Goal: Task Accomplishment & Management: Manage account settings

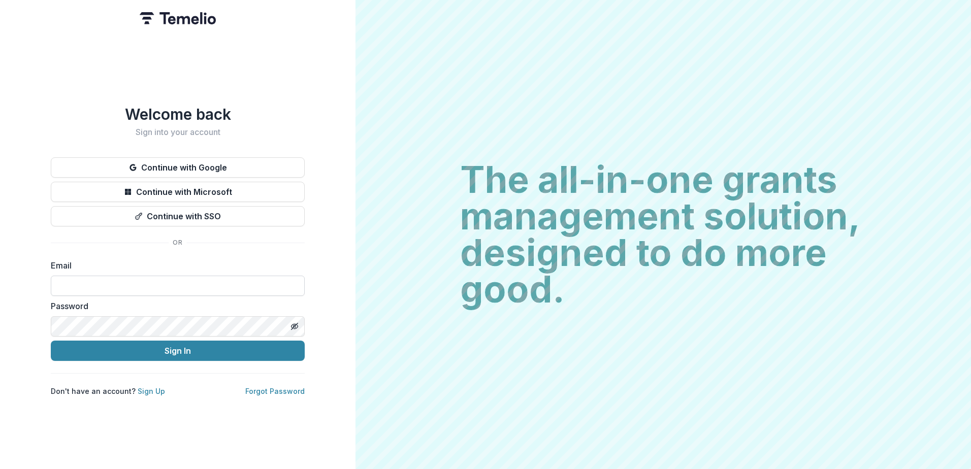
click at [134, 287] on input at bounding box center [178, 286] width 254 height 20
type input "**********"
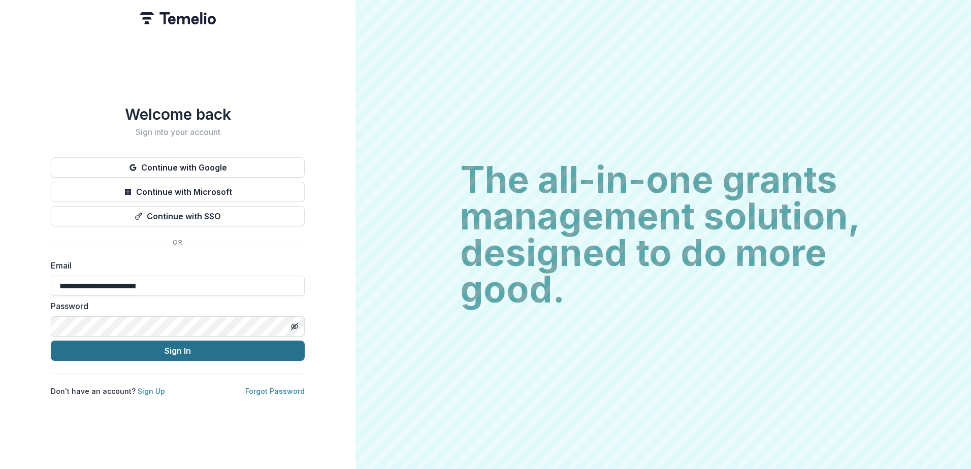
click at [246, 349] on button "Sign In" at bounding box center [178, 351] width 254 height 20
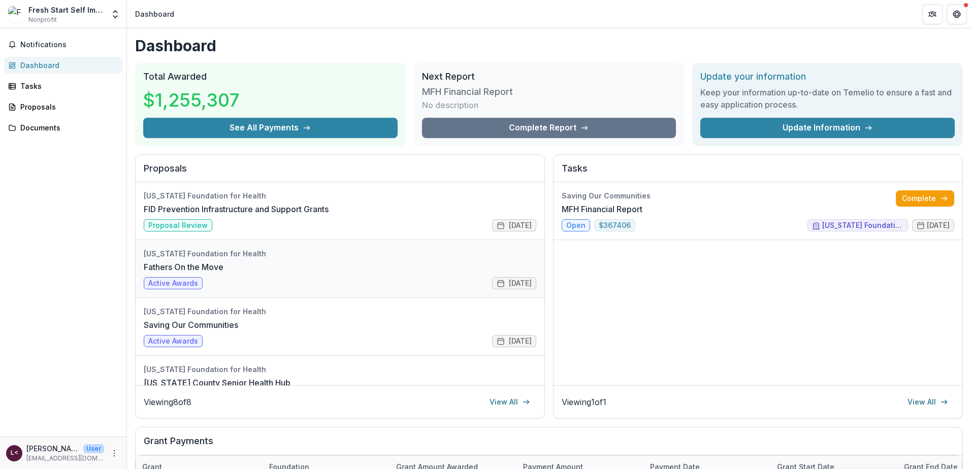
click at [224, 272] on link "Fathers On the Move" at bounding box center [184, 267] width 80 height 12
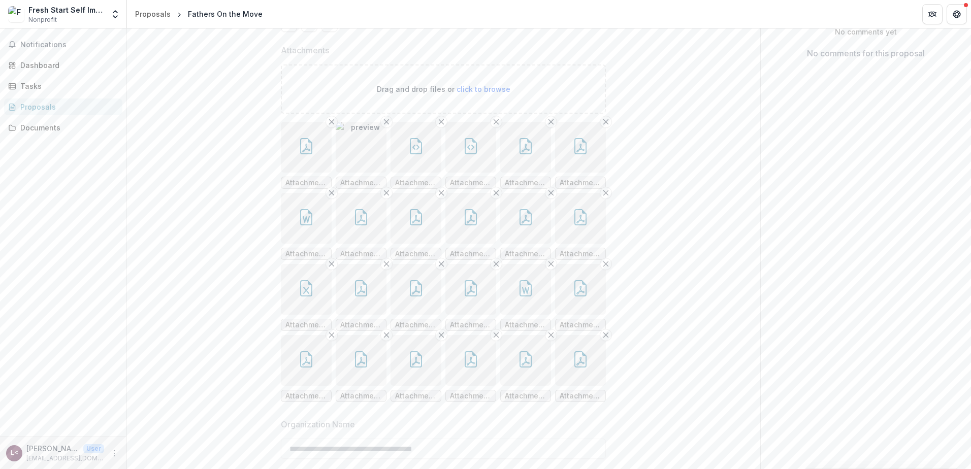
scroll to position [203, 0]
click at [319, 181] on button "button" at bounding box center [306, 156] width 51 height 51
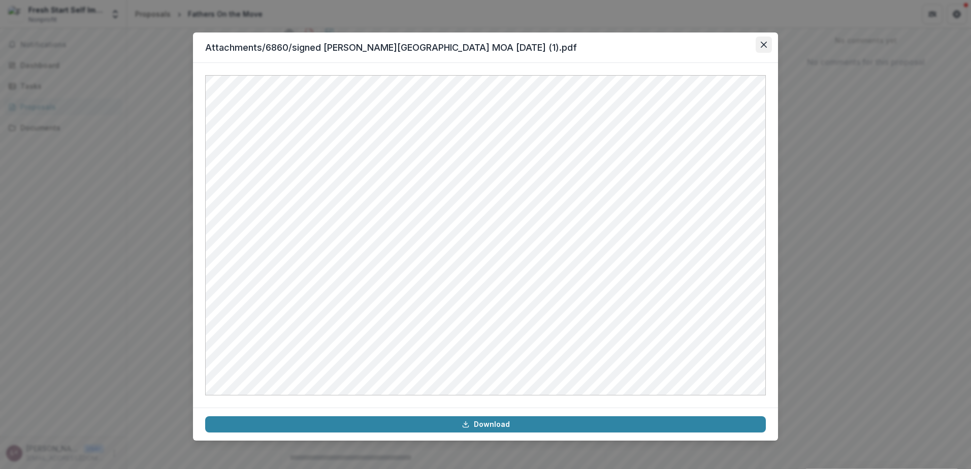
click at [763, 44] on icon "Close" at bounding box center [764, 45] width 6 height 6
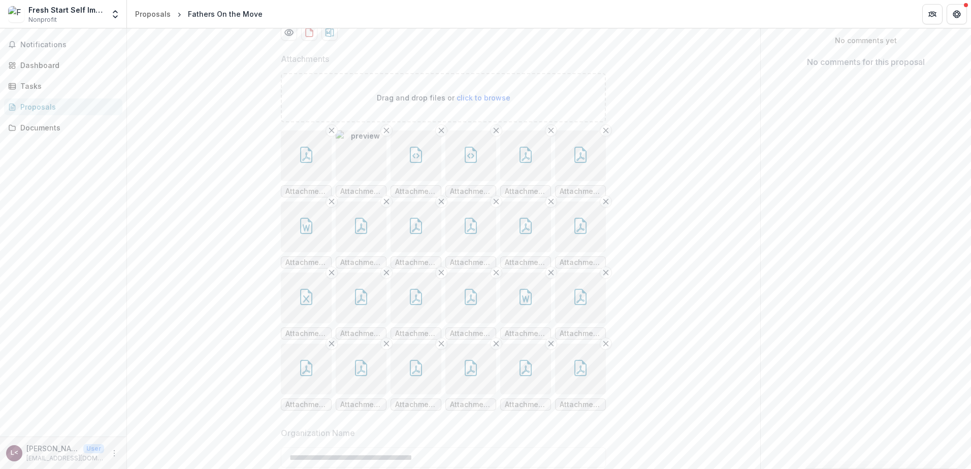
click at [364, 181] on img "button" at bounding box center [361, 156] width 51 height 51
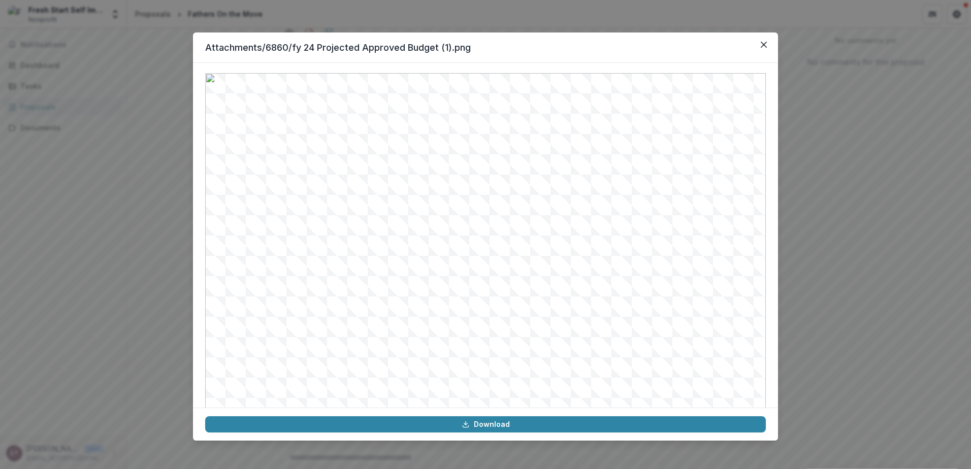
scroll to position [0, 0]
click at [761, 43] on icon "Close" at bounding box center [764, 45] width 6 height 6
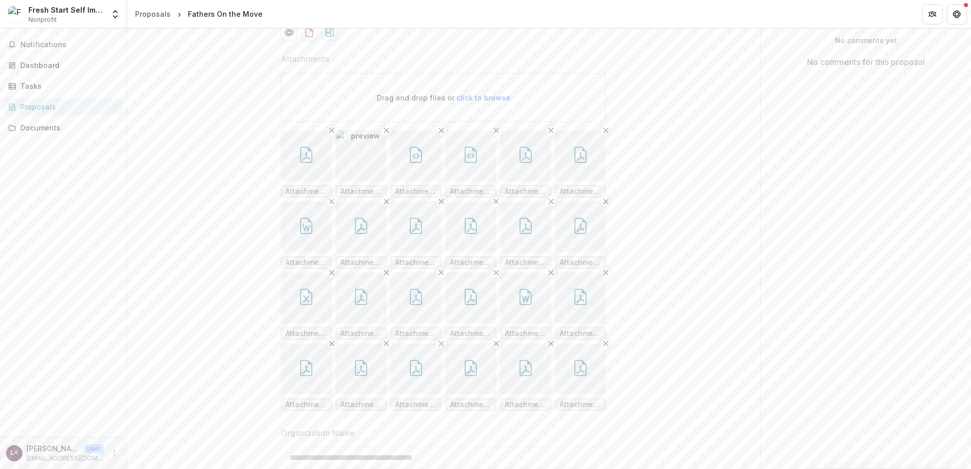
click at [427, 181] on button "button" at bounding box center [416, 156] width 51 height 51
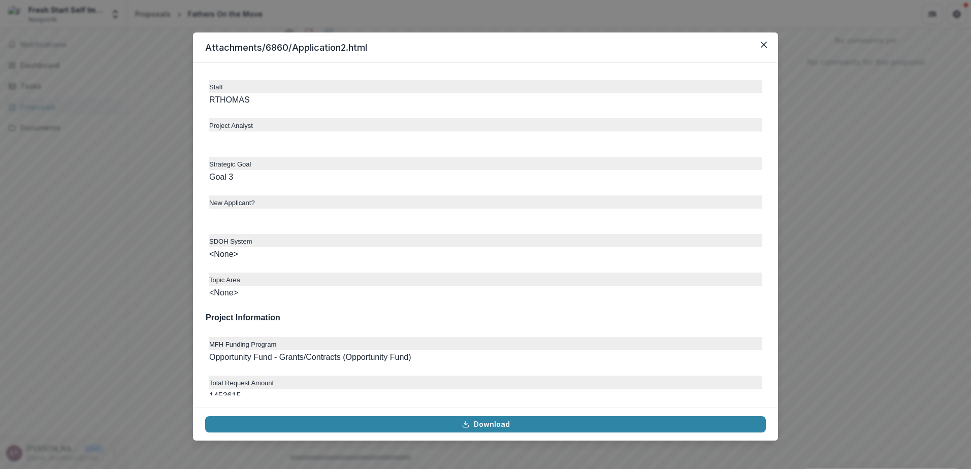
scroll to position [2642, 0]
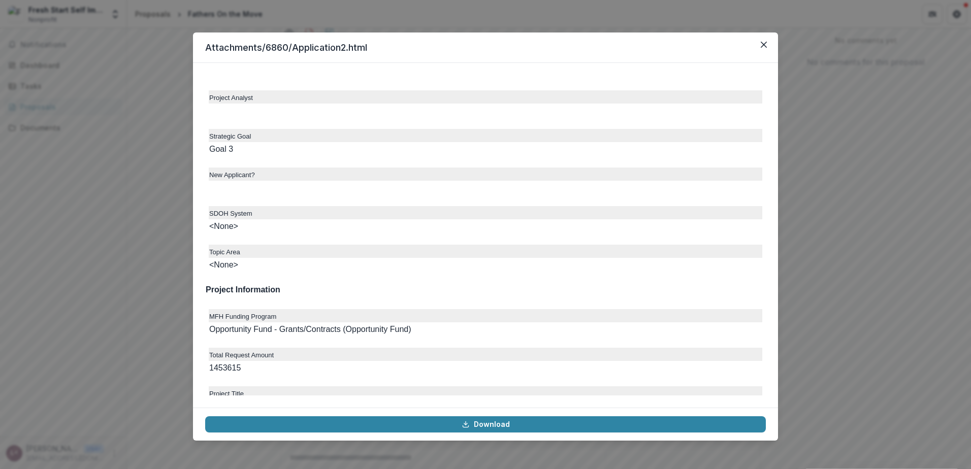
click at [765, 46] on icon "Close" at bounding box center [764, 45] width 6 height 6
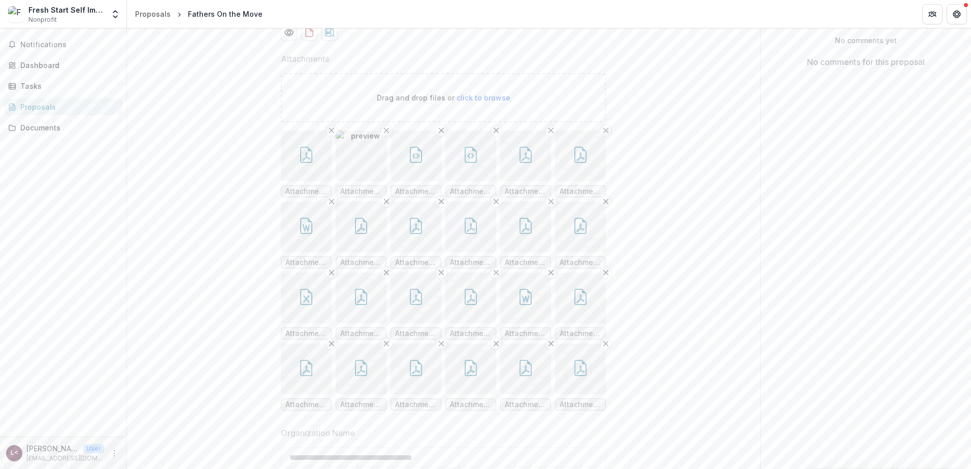
click at [426, 181] on button "button" at bounding box center [416, 156] width 51 height 51
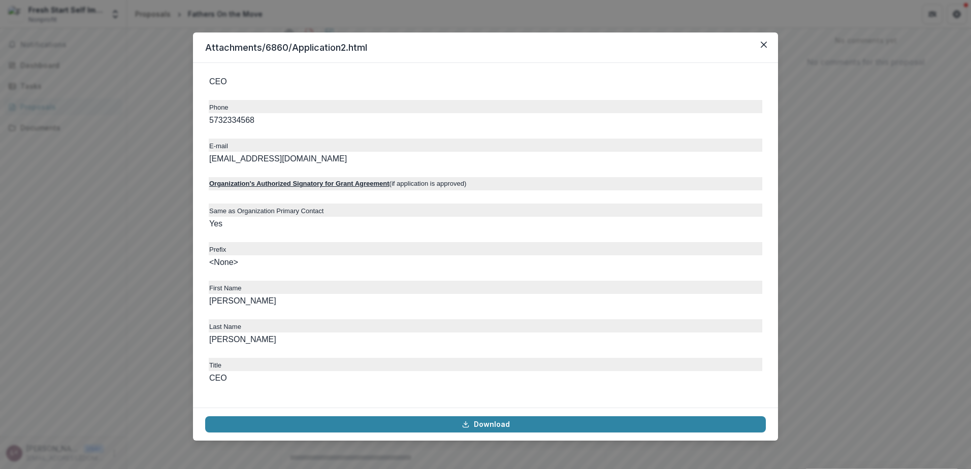
scroll to position [1575, 0]
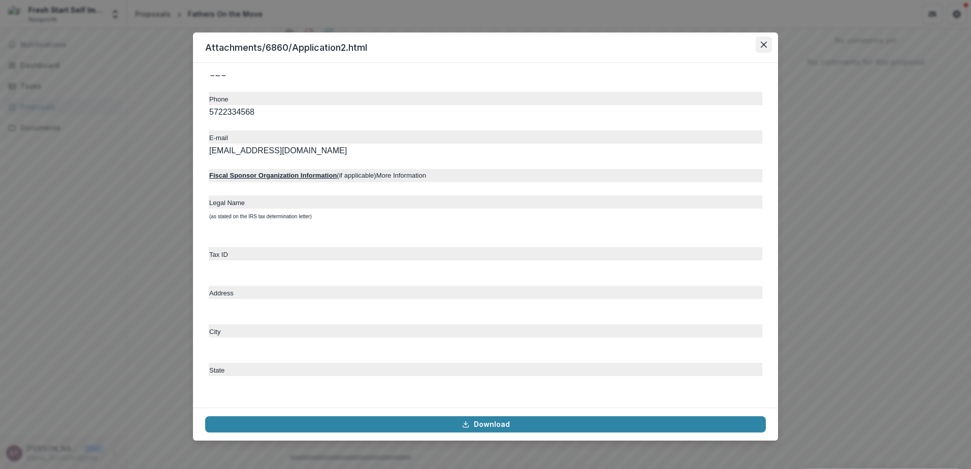
click at [767, 41] on button "Close" at bounding box center [764, 45] width 16 height 16
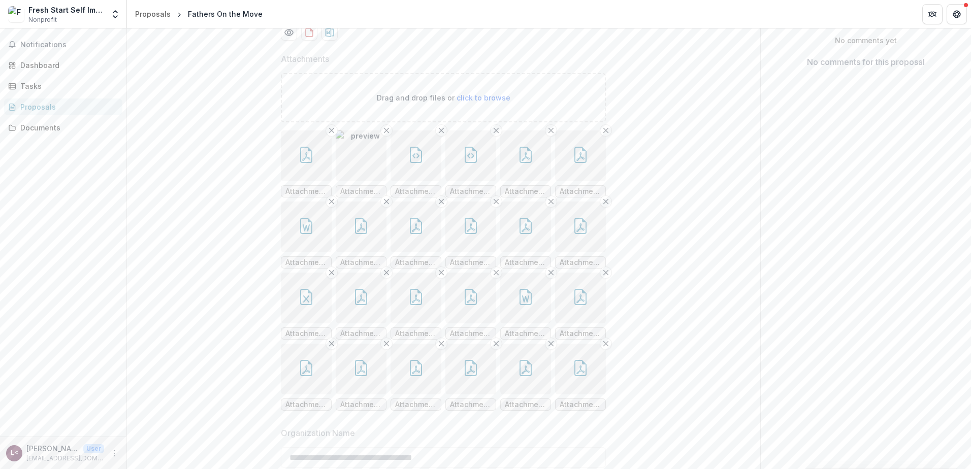
click at [485, 181] on button "button" at bounding box center [471, 156] width 51 height 51
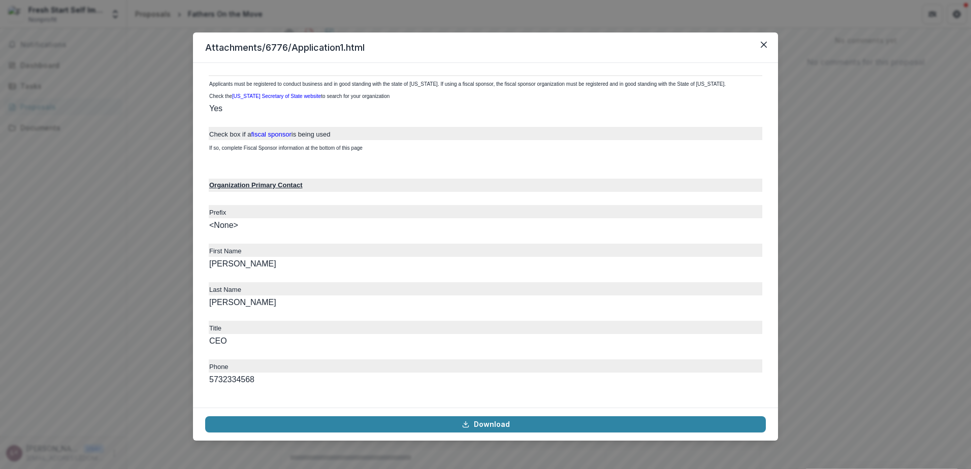
scroll to position [813, 0]
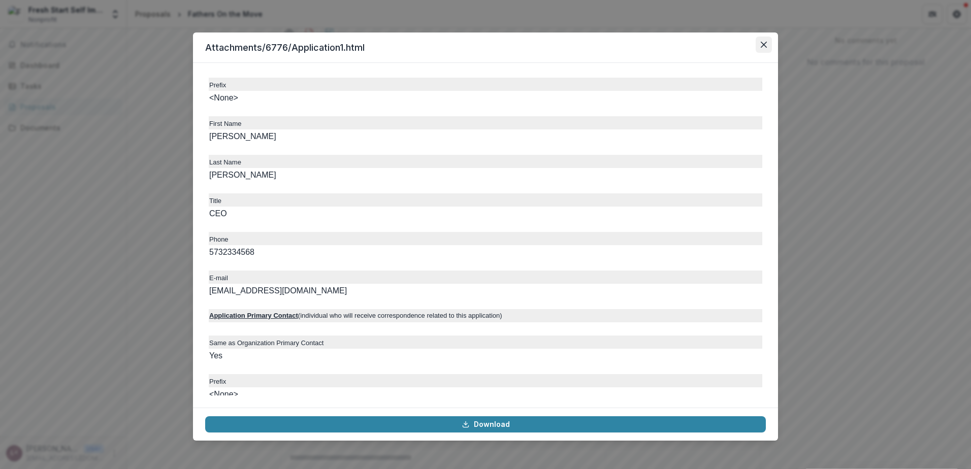
click at [759, 42] on button "Close" at bounding box center [764, 45] width 16 height 16
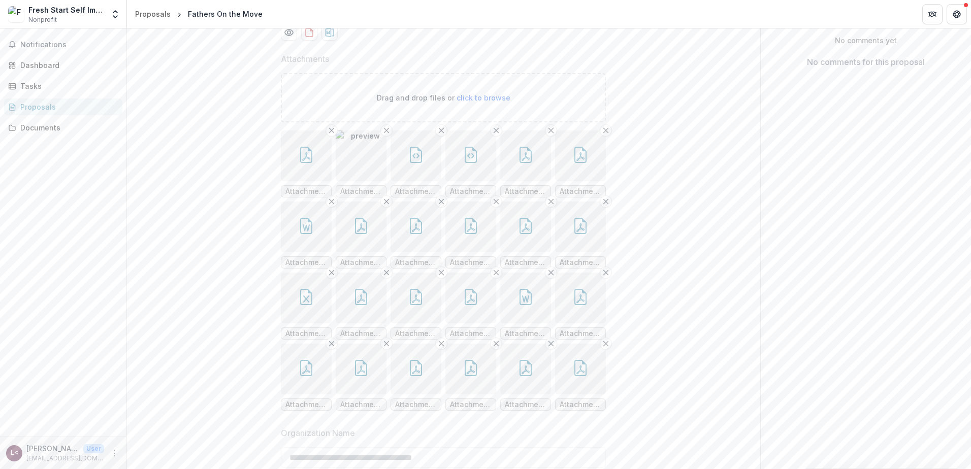
click at [527, 163] on icon "button" at bounding box center [526, 155] width 16 height 16
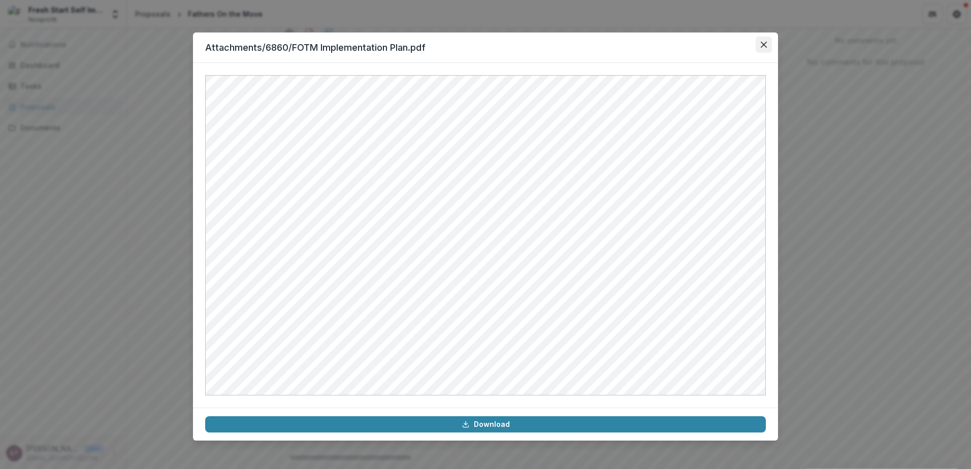
click at [759, 46] on button "Close" at bounding box center [764, 45] width 16 height 16
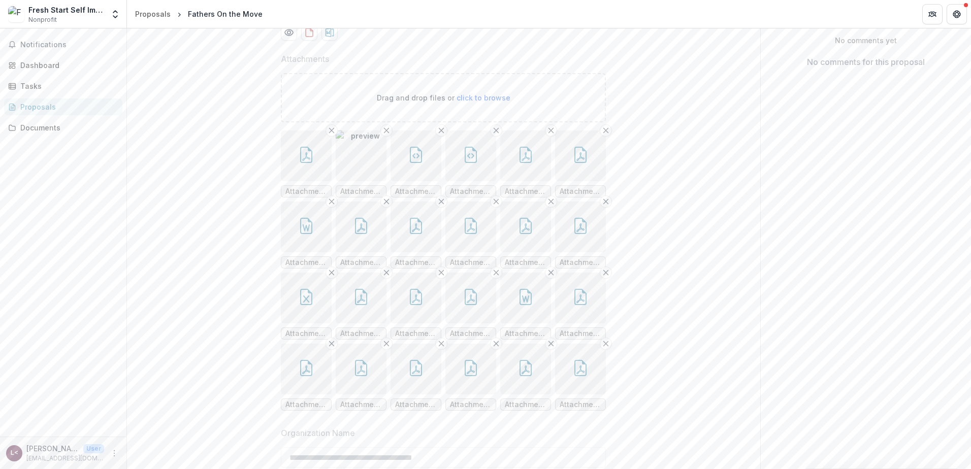
click at [543, 181] on button "button" at bounding box center [525, 156] width 51 height 51
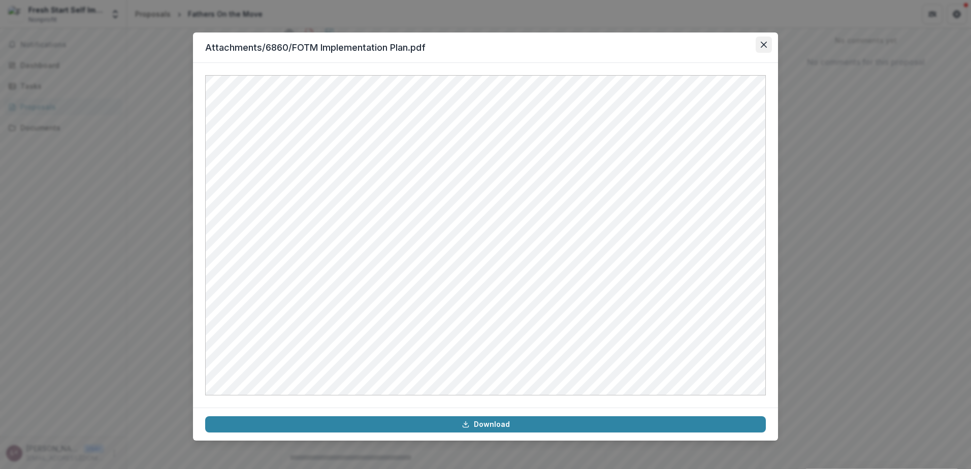
click at [759, 43] on button "Close" at bounding box center [764, 45] width 16 height 16
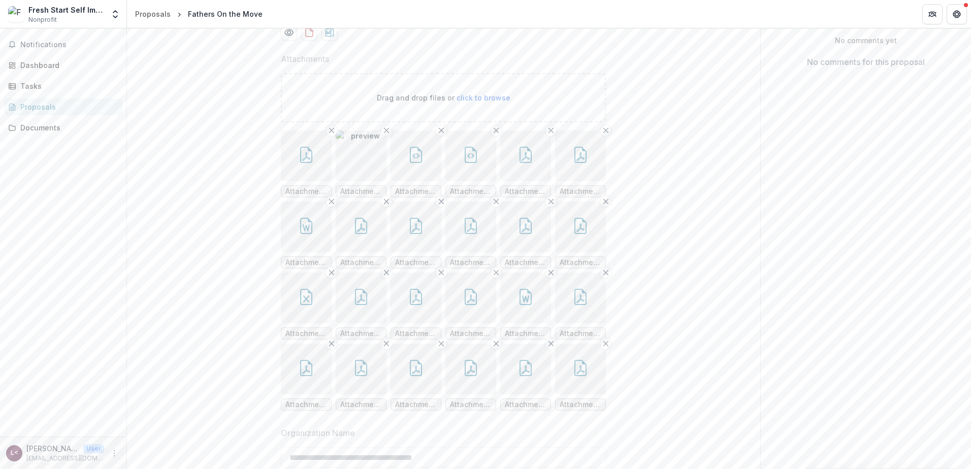
click at [575, 163] on icon "button" at bounding box center [581, 155] width 12 height 16
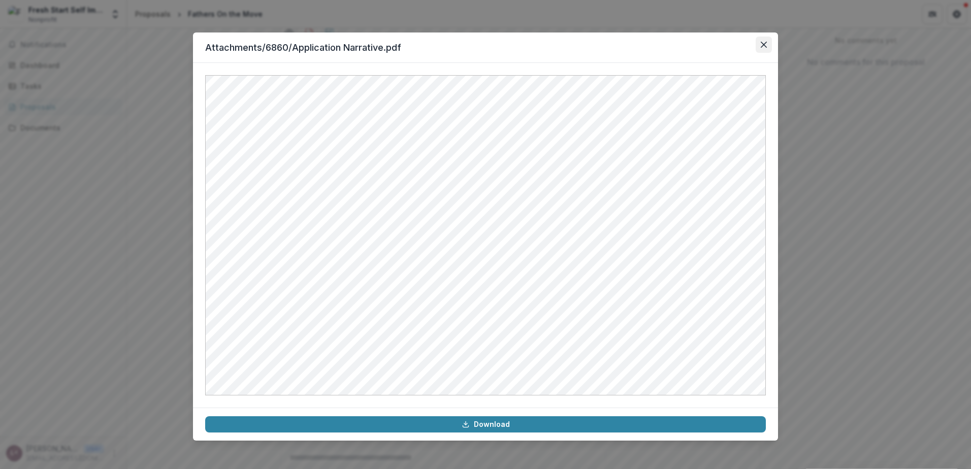
click at [762, 46] on icon "Close" at bounding box center [764, 45] width 6 height 6
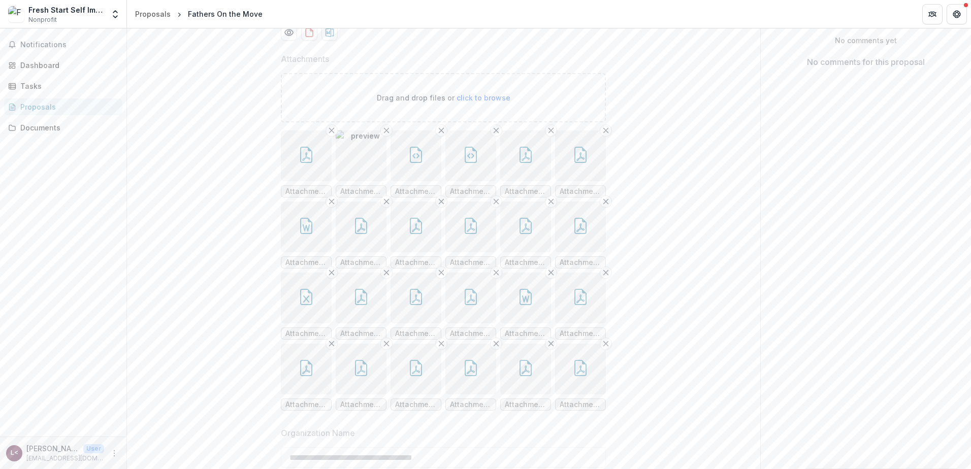
click at [300, 234] on icon "button" at bounding box center [306, 226] width 12 height 16
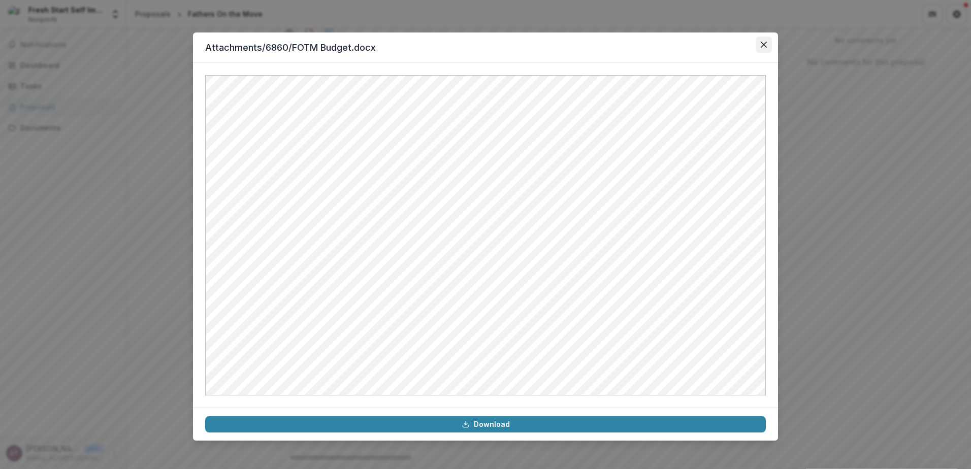
click at [760, 42] on button "Close" at bounding box center [764, 45] width 16 height 16
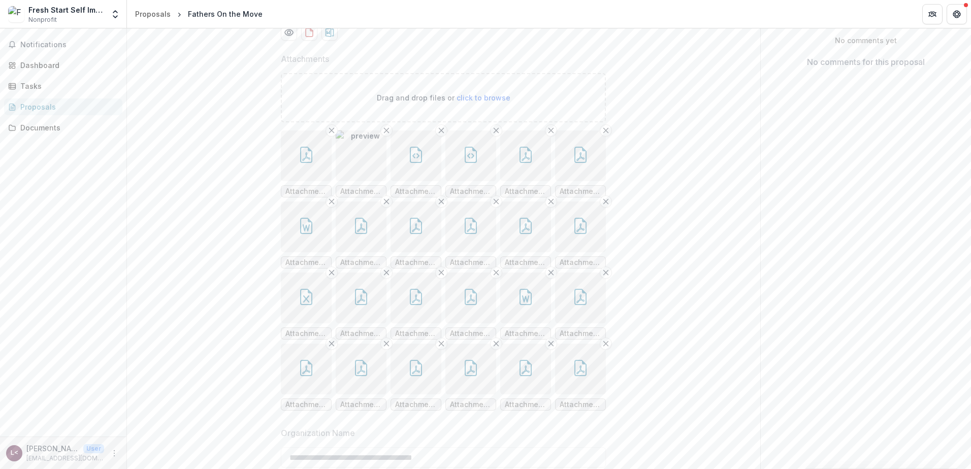
click at [410, 163] on icon "button" at bounding box center [416, 155] width 12 height 16
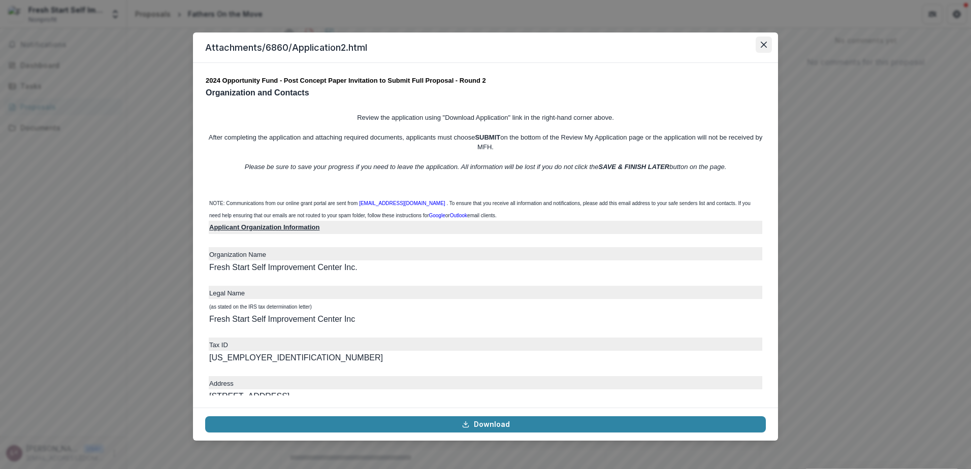
click at [760, 46] on button "Close" at bounding box center [764, 45] width 16 height 16
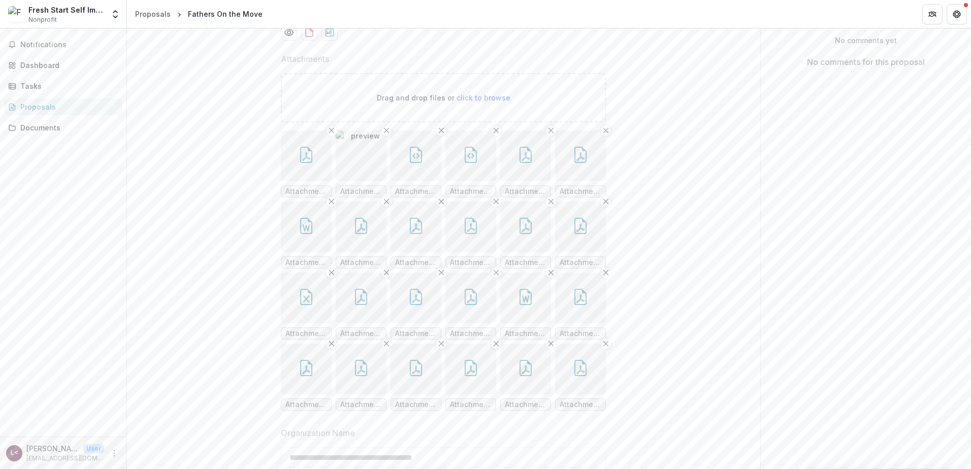
click at [483, 181] on button "button" at bounding box center [471, 156] width 51 height 51
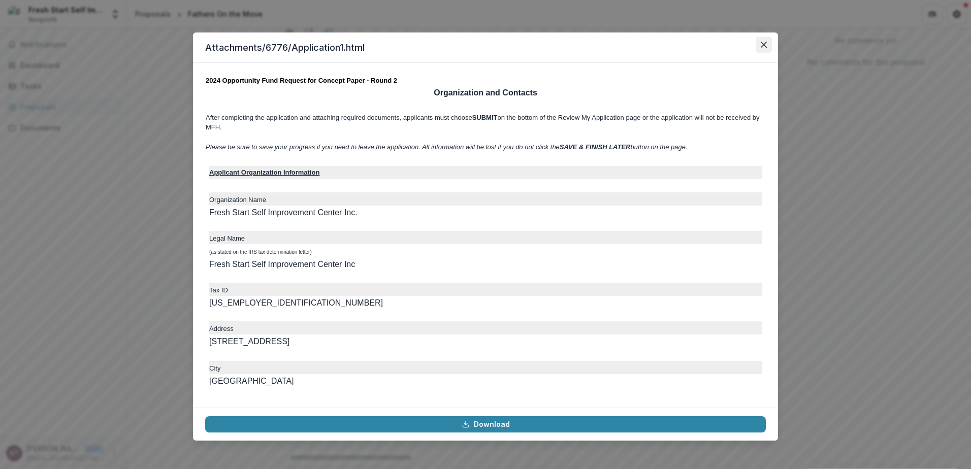
click at [767, 47] on icon "Close" at bounding box center [764, 45] width 6 height 6
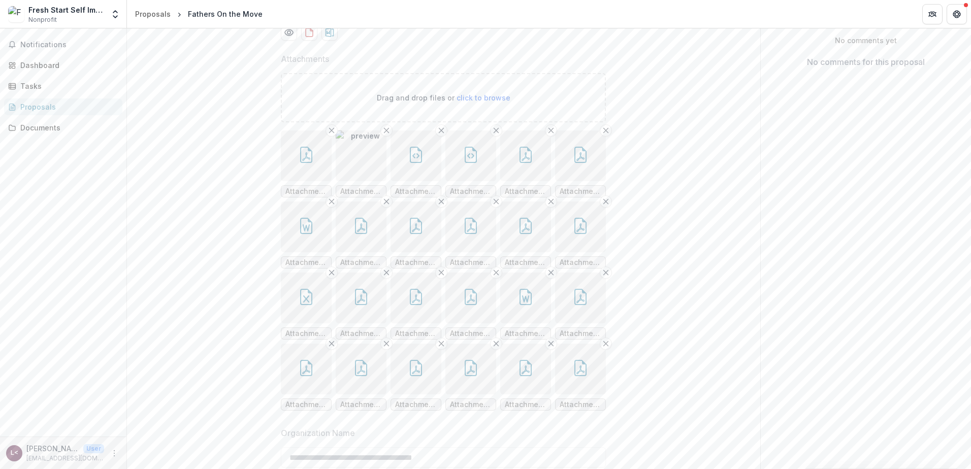
scroll to position [406, 0]
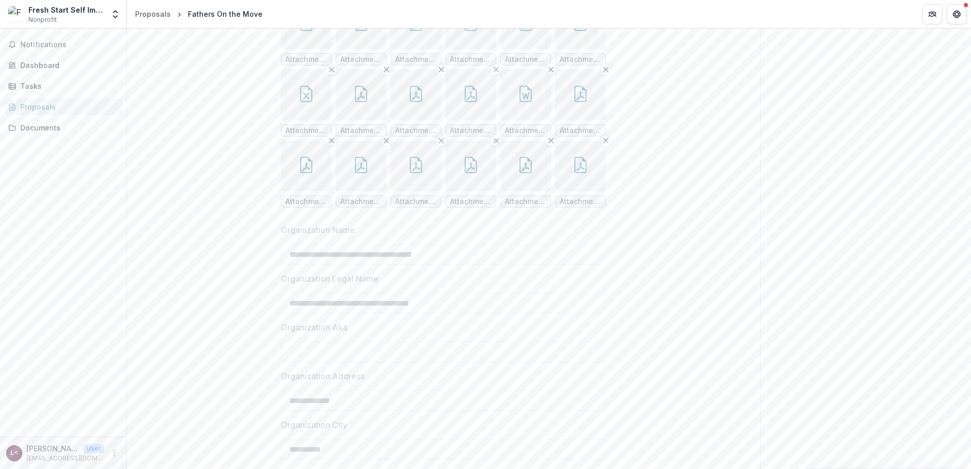
click at [587, 192] on button "button" at bounding box center [580, 166] width 51 height 51
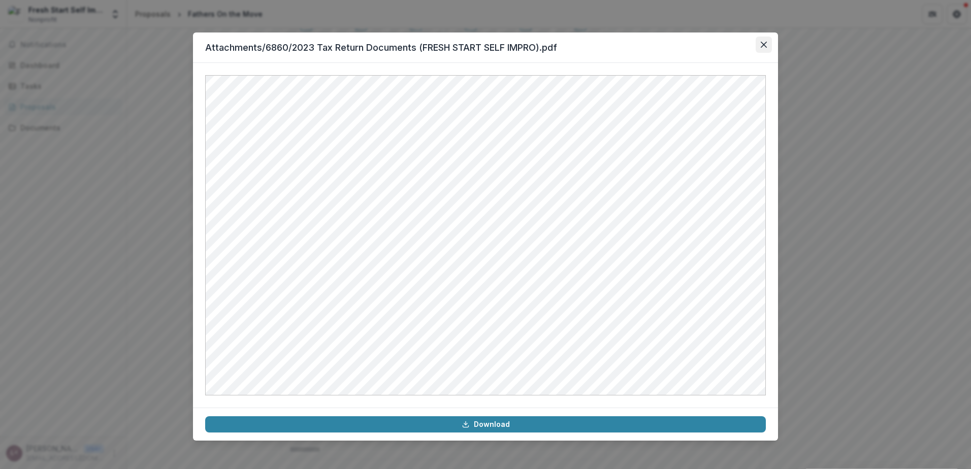
click at [764, 48] on button "Close" at bounding box center [764, 45] width 16 height 16
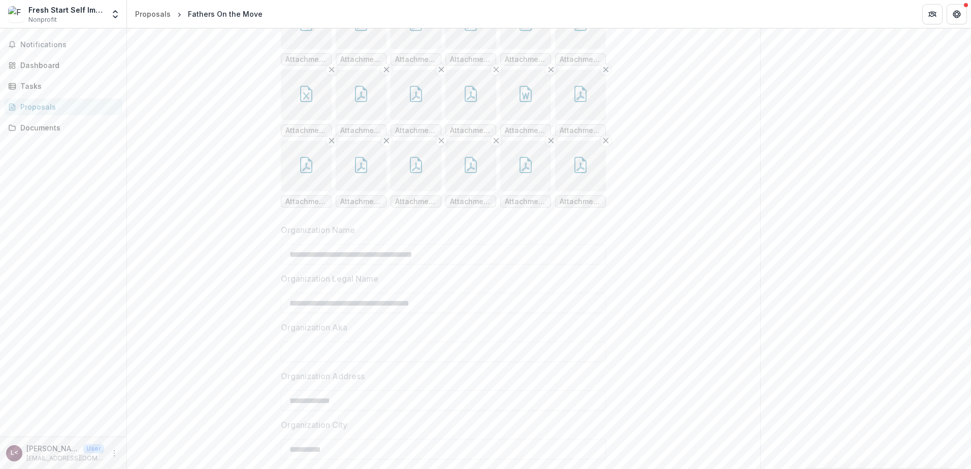
click at [514, 192] on button "button" at bounding box center [525, 166] width 51 height 51
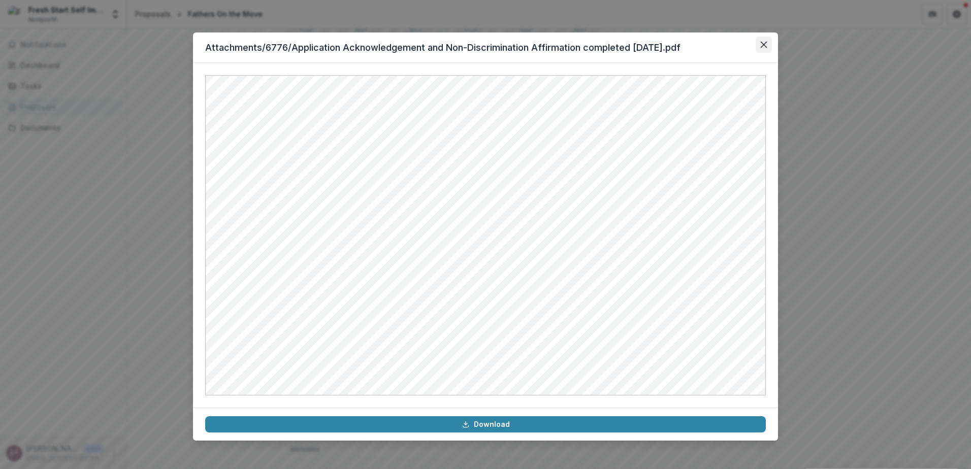
click at [759, 45] on button "Close" at bounding box center [764, 45] width 16 height 16
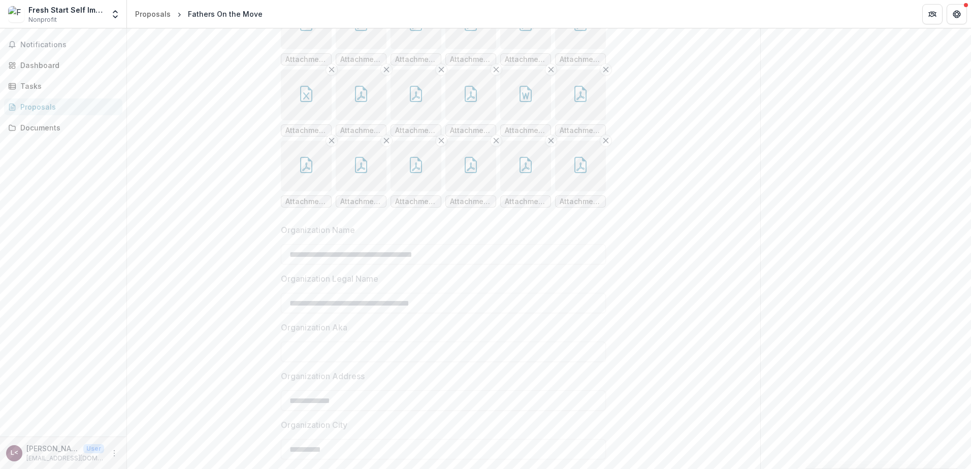
click at [423, 192] on button "button" at bounding box center [416, 166] width 51 height 51
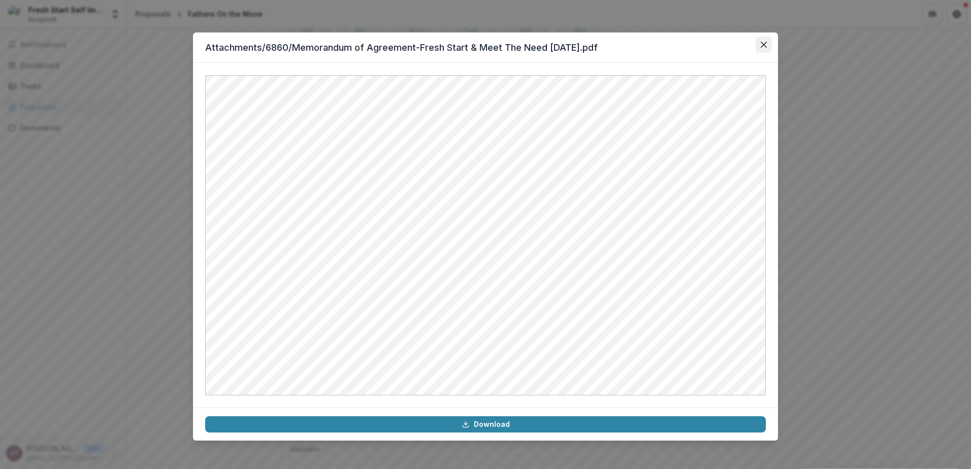
click at [761, 42] on icon "Close" at bounding box center [764, 45] width 6 height 6
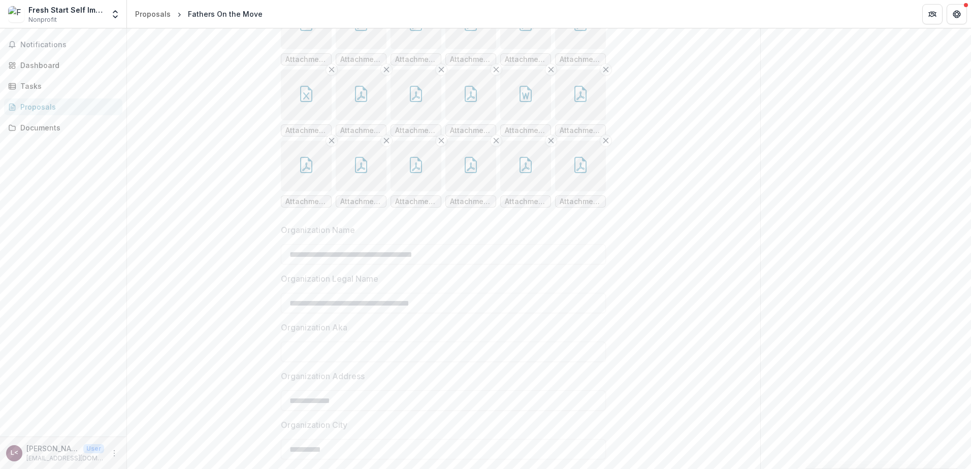
click at [370, 192] on button "button" at bounding box center [361, 166] width 51 height 51
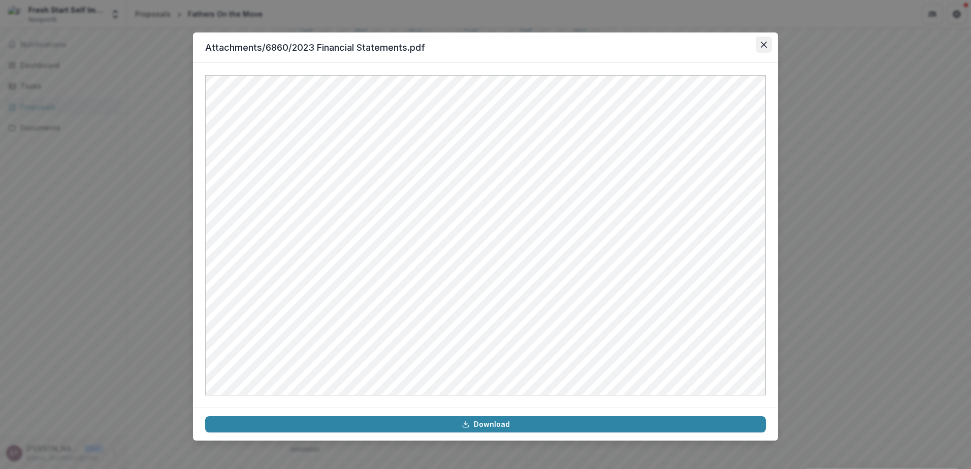
click at [766, 48] on button "Close" at bounding box center [764, 45] width 16 height 16
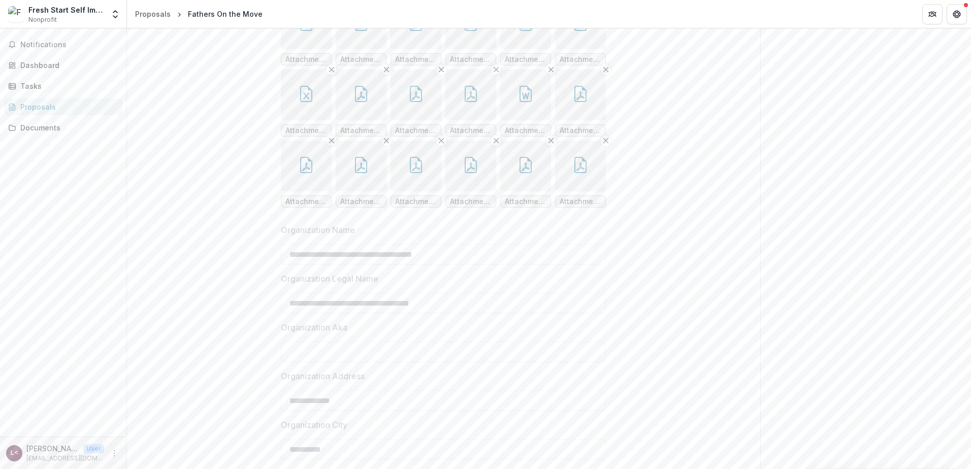
click at [297, 192] on button "button" at bounding box center [306, 166] width 51 height 51
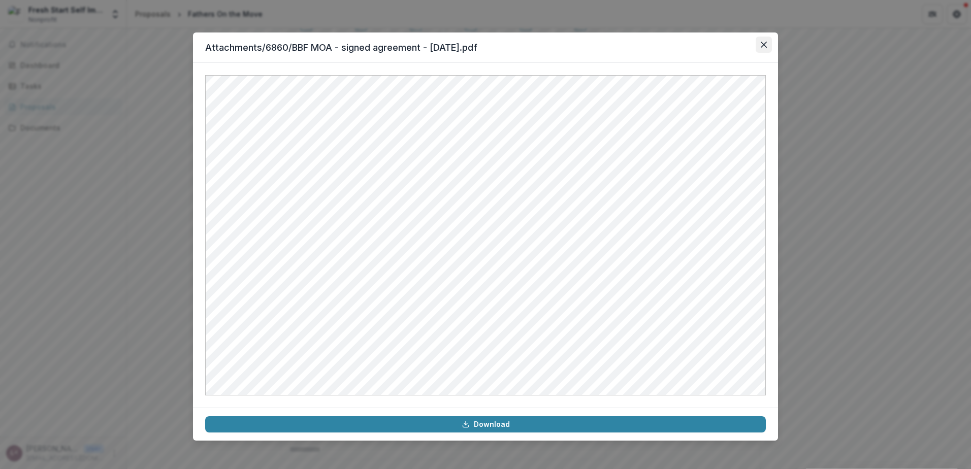
click at [765, 50] on button "Close" at bounding box center [764, 45] width 16 height 16
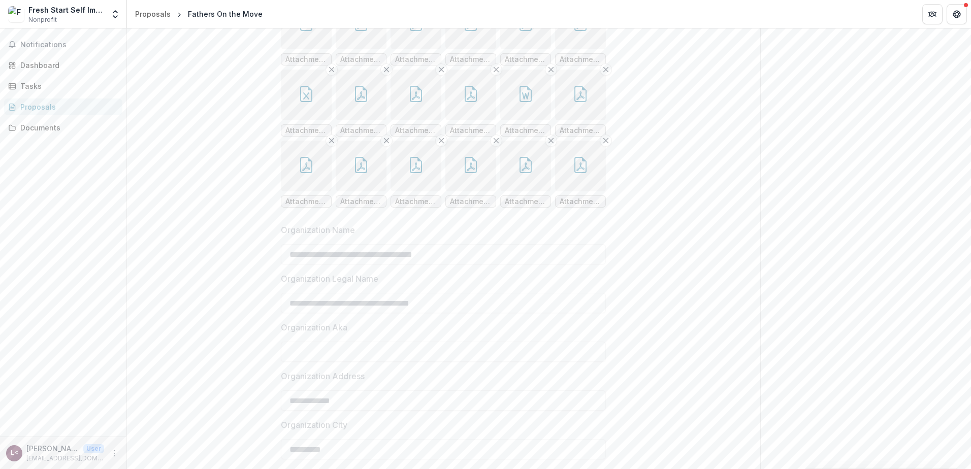
click at [590, 120] on button "button" at bounding box center [580, 95] width 51 height 51
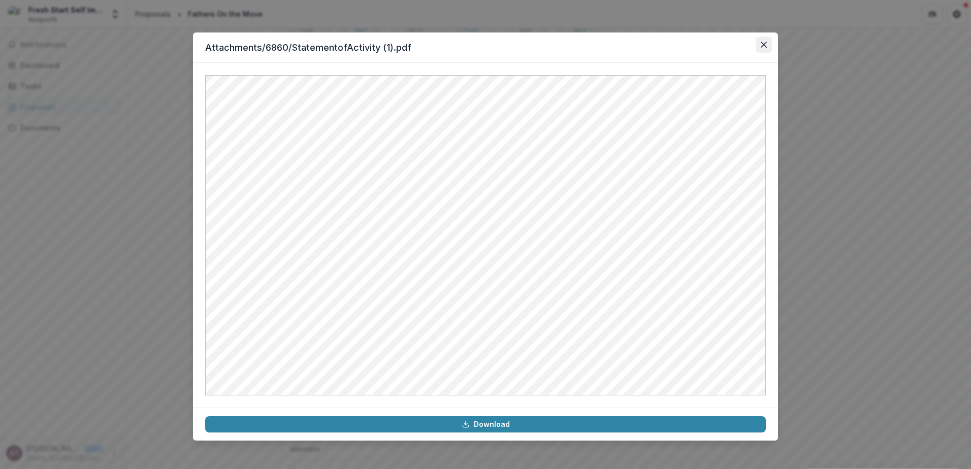
click at [758, 44] on button "Close" at bounding box center [764, 45] width 16 height 16
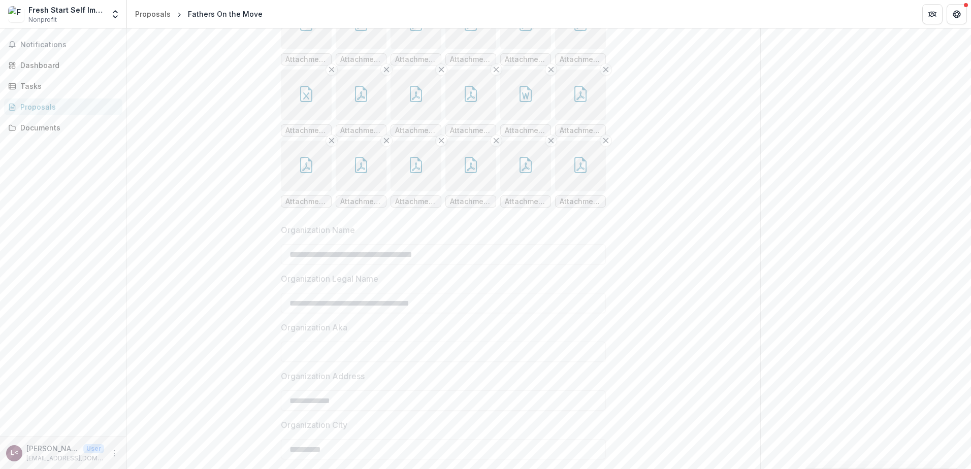
click at [510, 120] on button "button" at bounding box center [525, 95] width 51 height 51
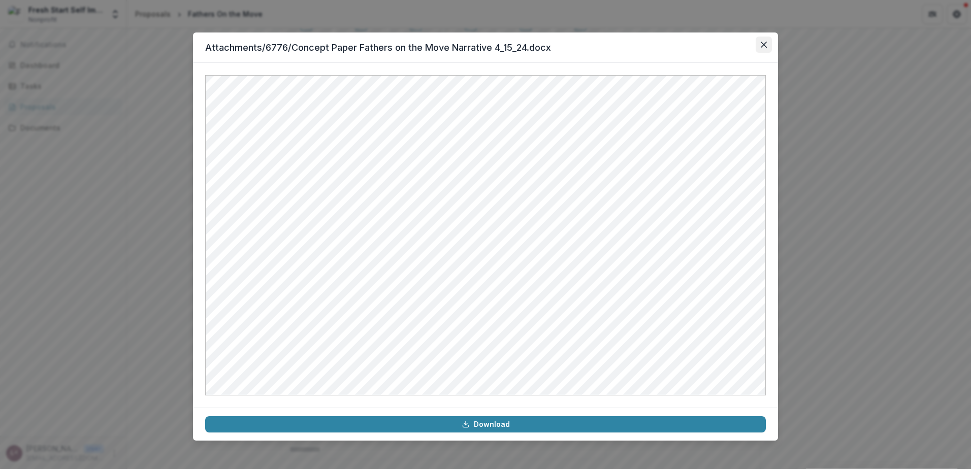
click at [763, 47] on icon "Close" at bounding box center [764, 45] width 6 height 6
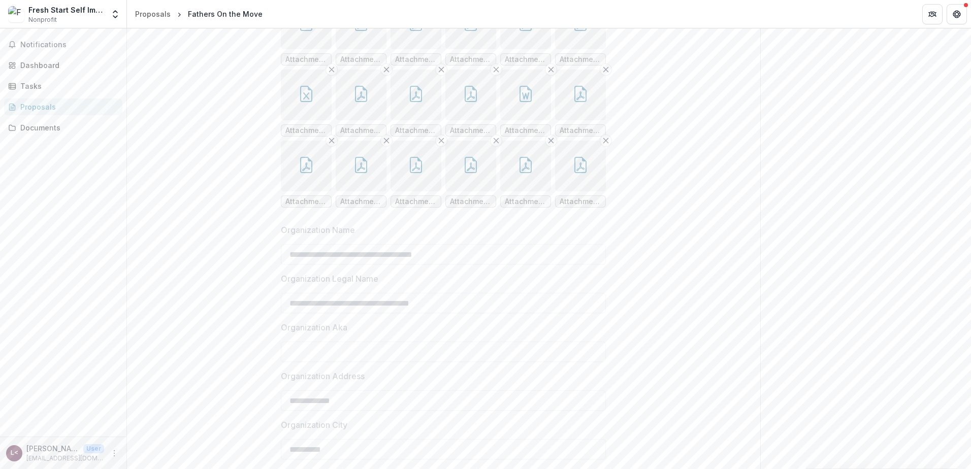
click at [578, 102] on icon "button" at bounding box center [581, 94] width 12 height 16
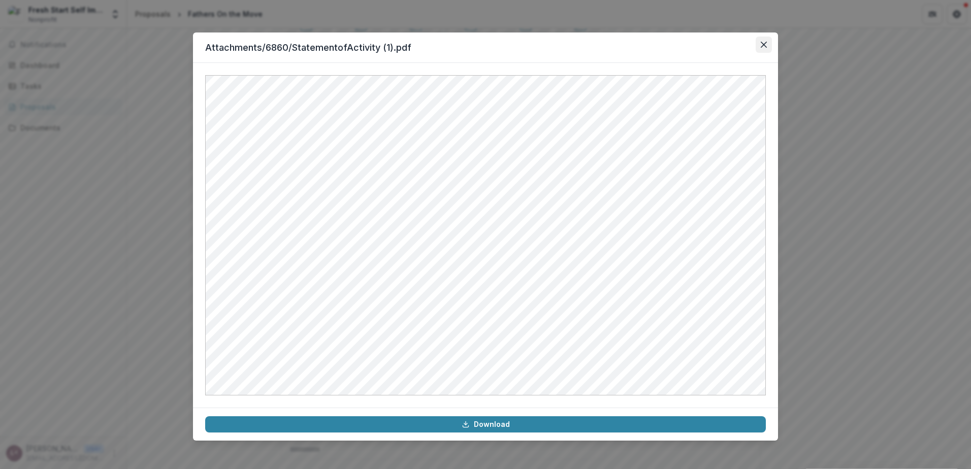
click at [761, 44] on button "Close" at bounding box center [764, 45] width 16 height 16
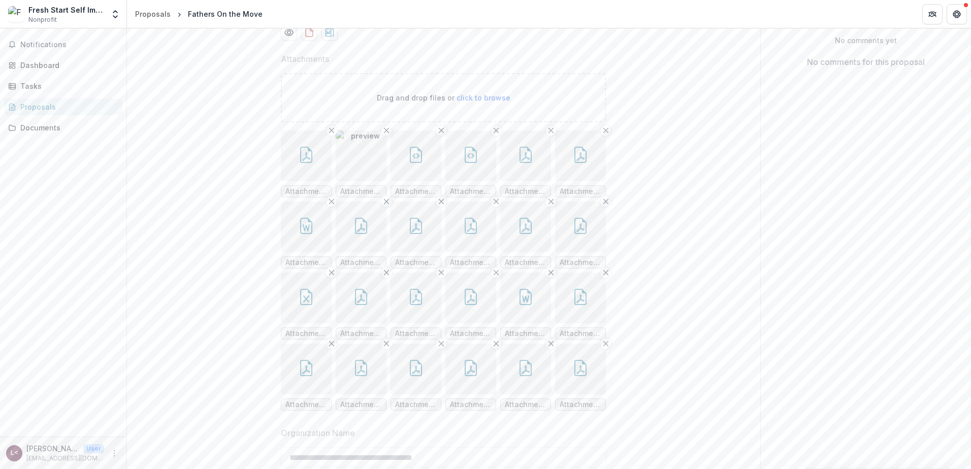
scroll to position [254, 0]
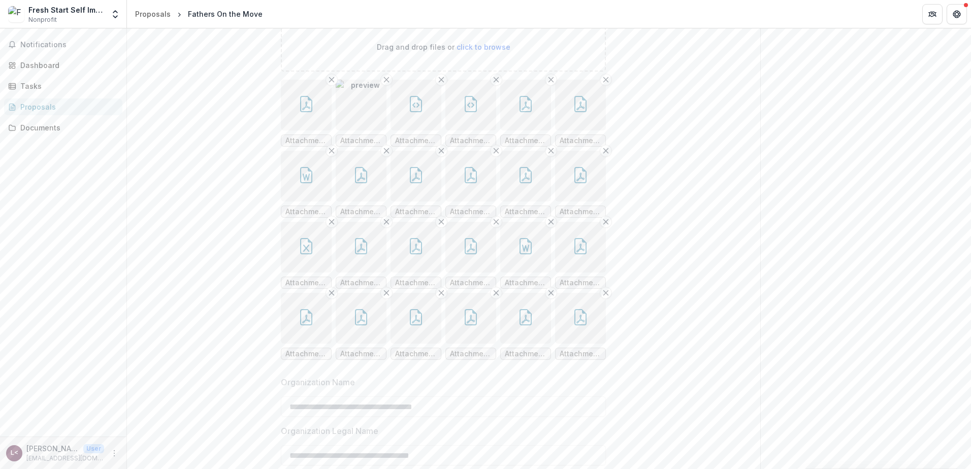
click at [293, 131] on button "button" at bounding box center [306, 105] width 51 height 51
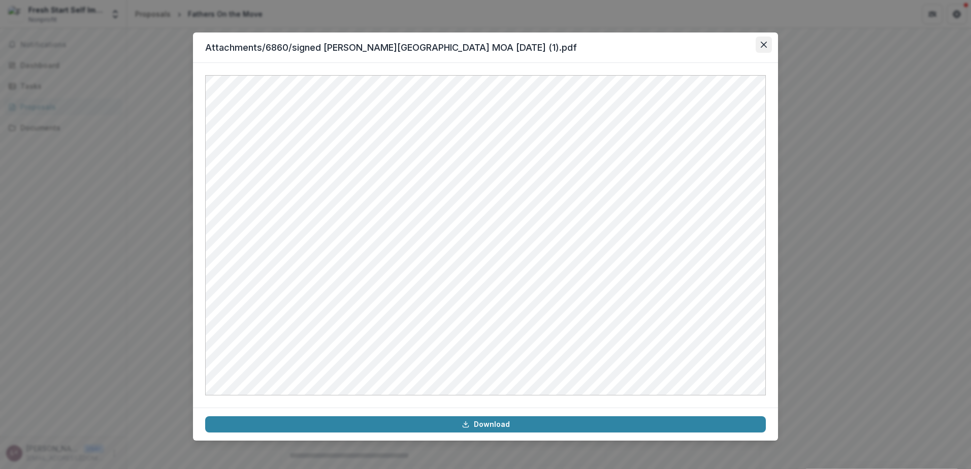
click at [760, 52] on button "Close" at bounding box center [764, 45] width 16 height 16
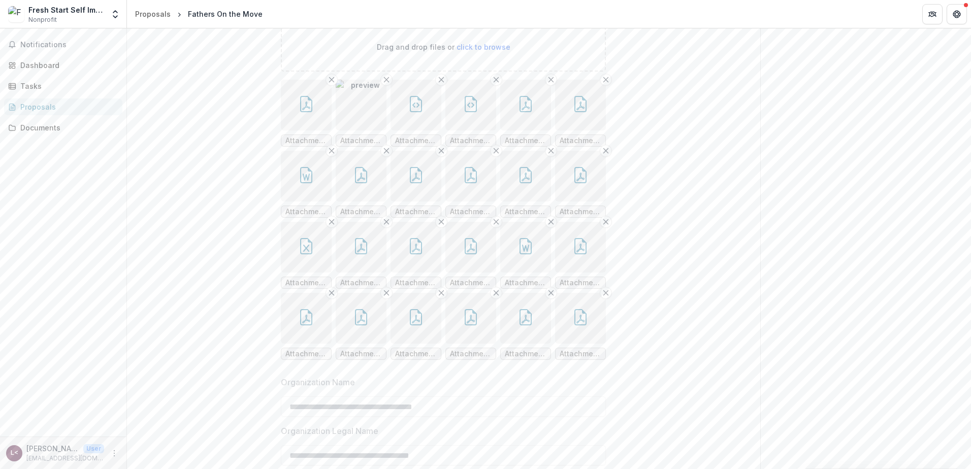
click at [419, 112] on icon "button" at bounding box center [416, 104] width 16 height 16
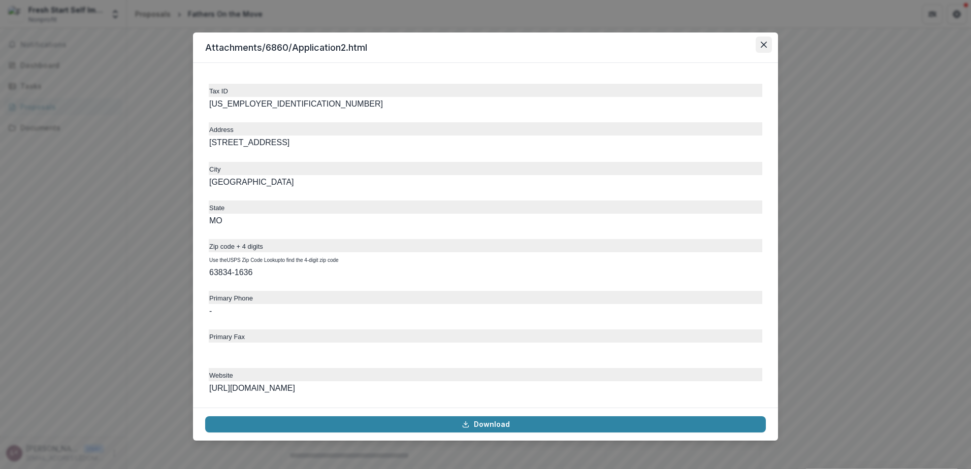
click at [763, 44] on icon "Close" at bounding box center [764, 45] width 6 height 6
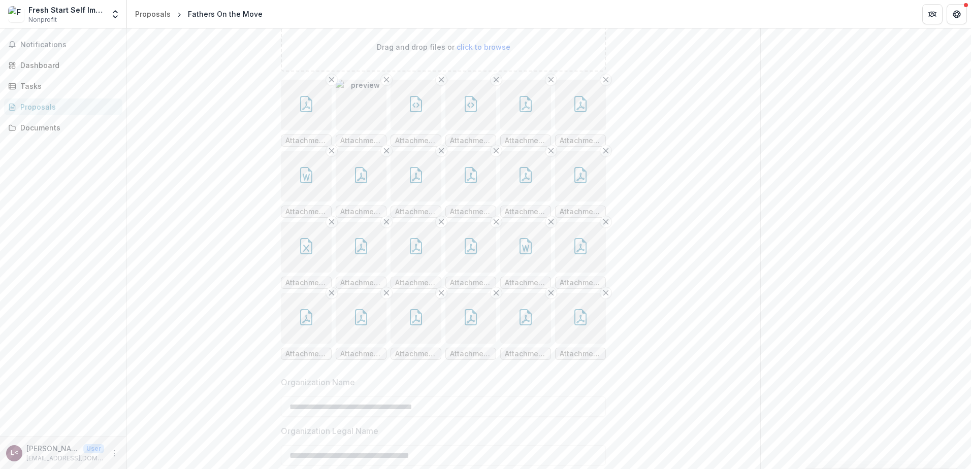
click at [480, 131] on button "button" at bounding box center [471, 105] width 51 height 51
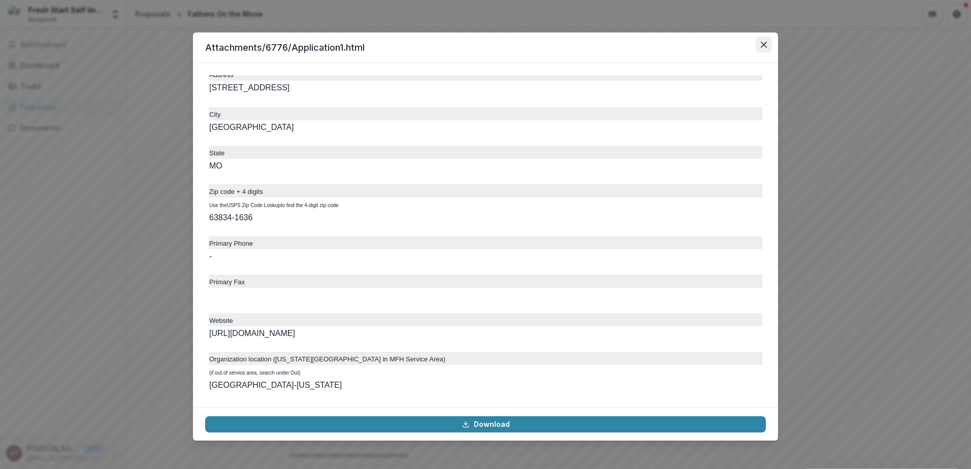
click at [764, 48] on button "Close" at bounding box center [764, 45] width 16 height 16
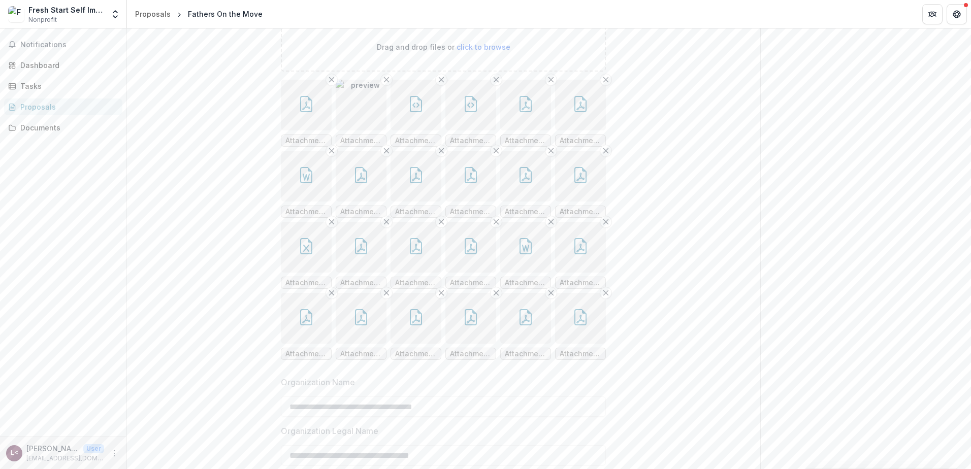
click at [522, 112] on icon "button" at bounding box center [526, 104] width 16 height 16
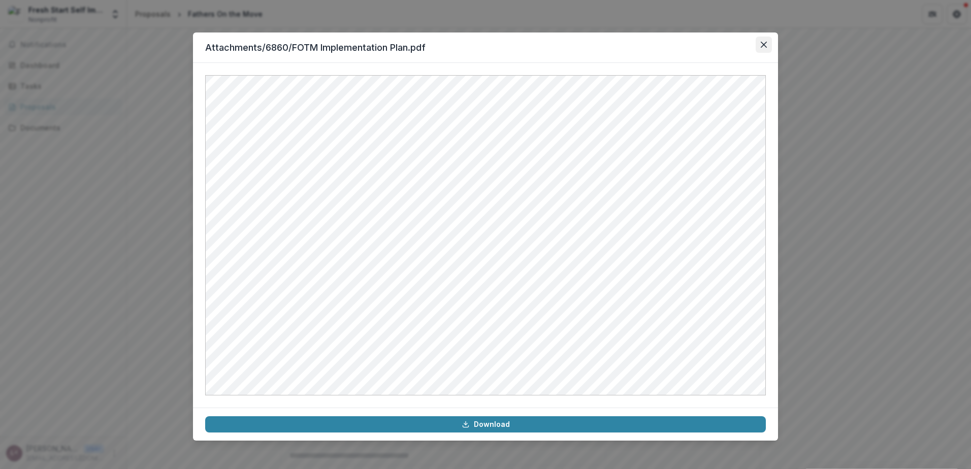
click at [764, 44] on icon "Close" at bounding box center [764, 45] width 6 height 6
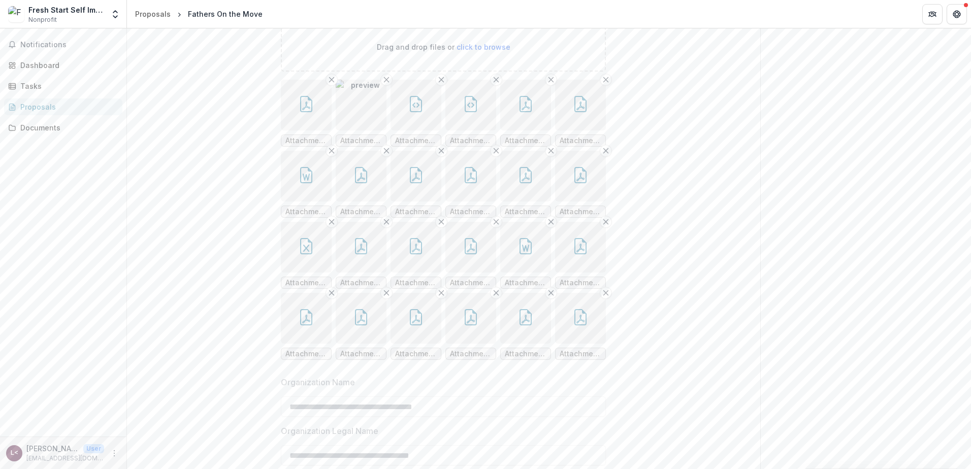
click at [586, 112] on icon "button" at bounding box center [581, 104] width 12 height 16
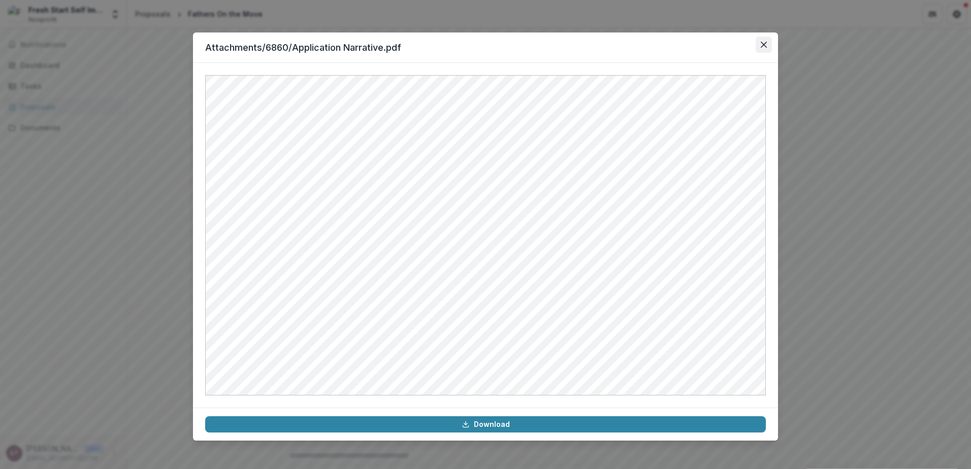
click at [766, 46] on icon "Close" at bounding box center [764, 45] width 6 height 6
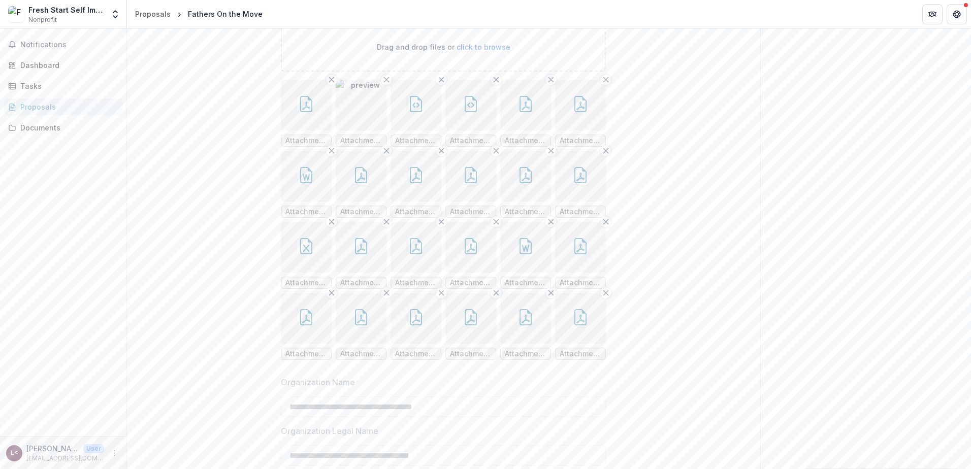
click at [311, 183] on icon "button" at bounding box center [306, 175] width 12 height 16
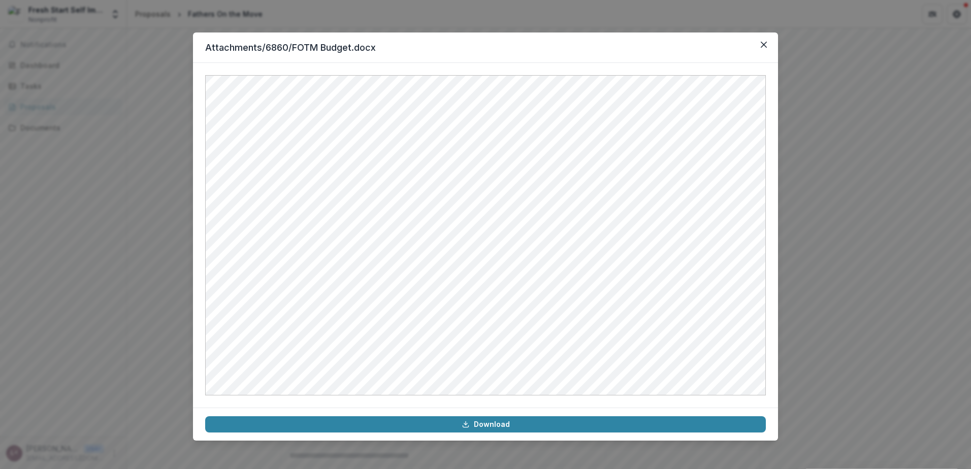
click at [962, 170] on div "Attachments/6860/FOTM Budget.docx Download" at bounding box center [485, 234] width 971 height 469
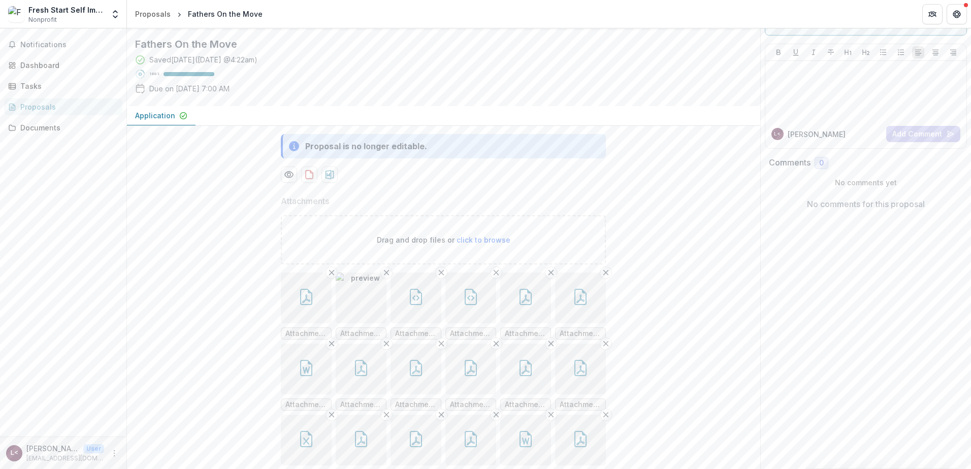
scroll to position [0, 0]
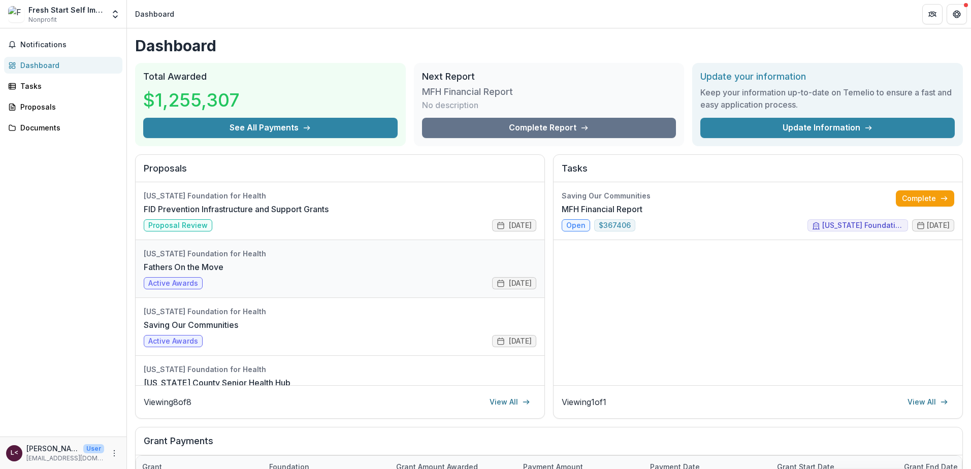
click at [224, 261] on link "Fathers On the Move" at bounding box center [184, 267] width 80 height 12
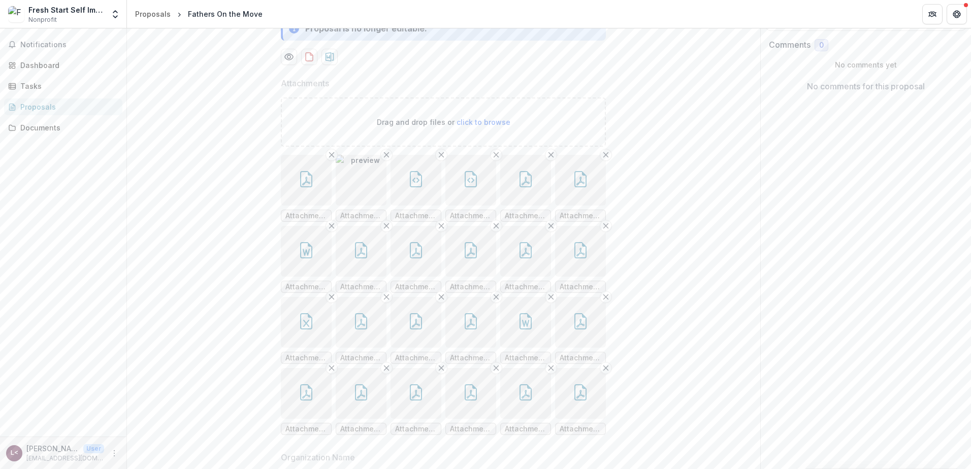
scroll to position [203, 0]
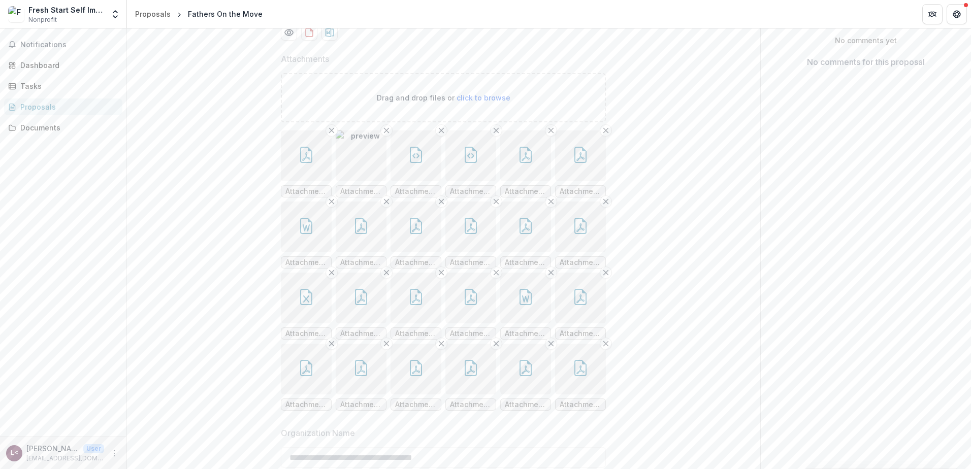
click at [404, 181] on button "button" at bounding box center [416, 156] width 51 height 51
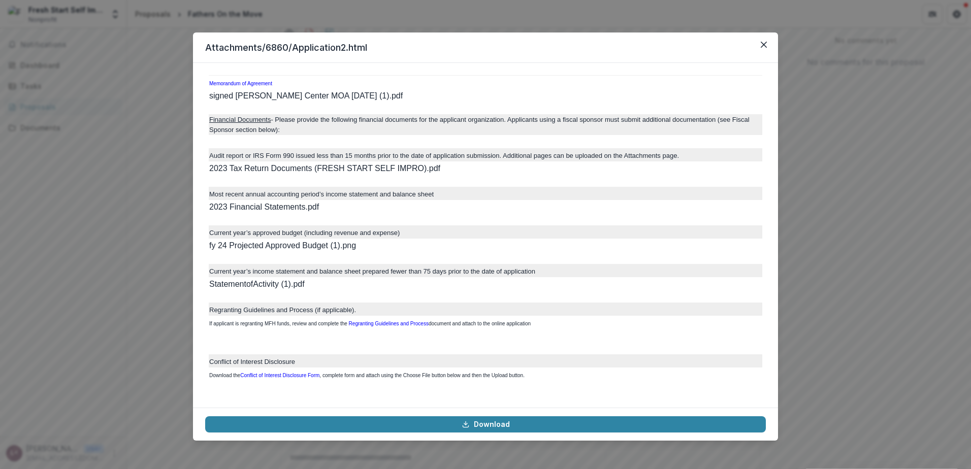
scroll to position [3810, 0]
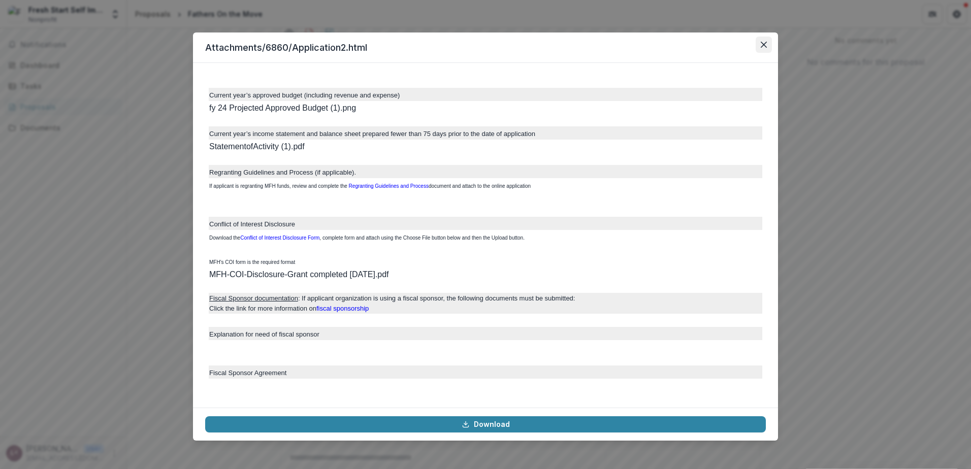
click at [760, 43] on button "Close" at bounding box center [764, 45] width 16 height 16
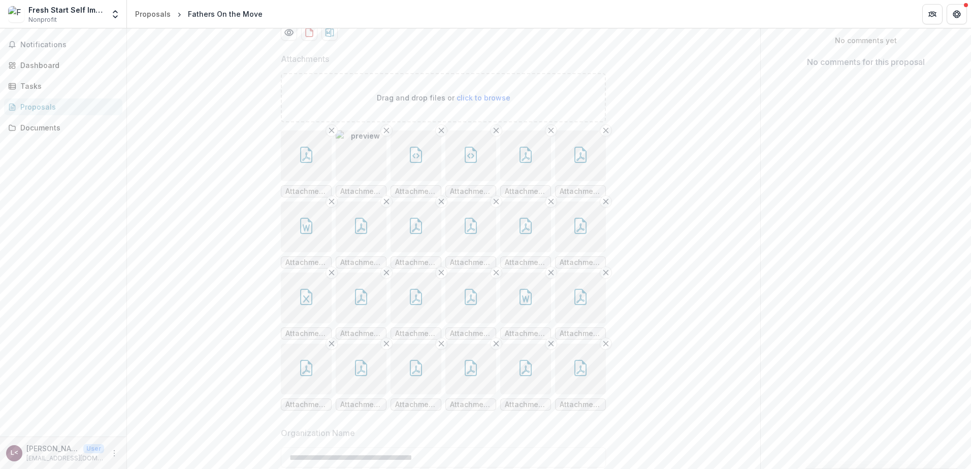
click at [303, 163] on icon "button" at bounding box center [306, 155] width 16 height 16
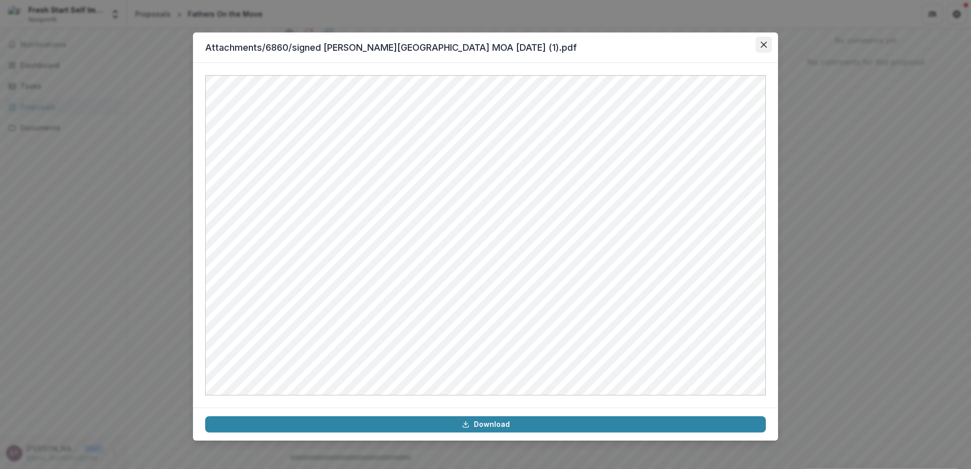
click at [762, 47] on icon "Close" at bounding box center [764, 45] width 6 height 6
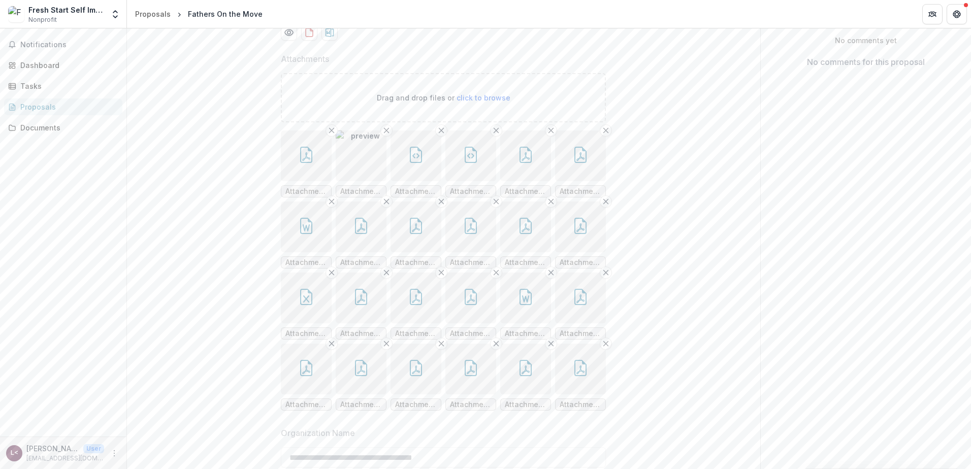
click at [366, 181] on img "button" at bounding box center [361, 156] width 51 height 51
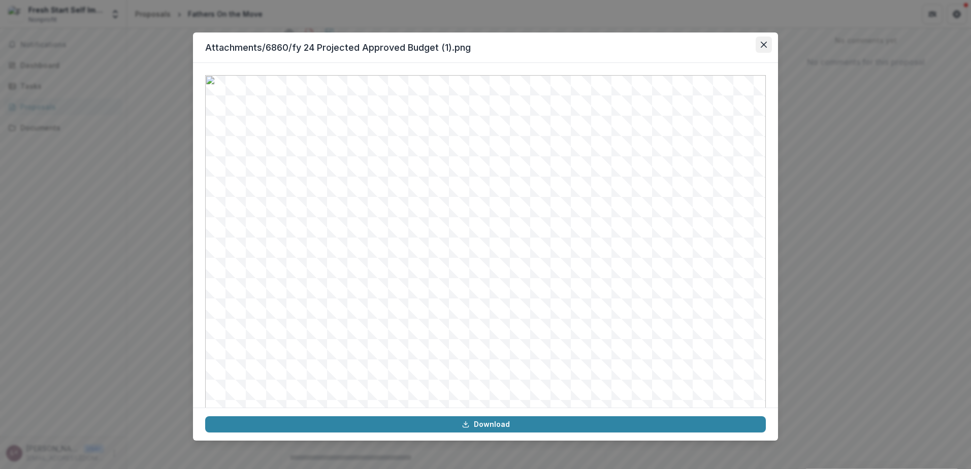
click at [765, 47] on icon "Close" at bounding box center [764, 45] width 6 height 6
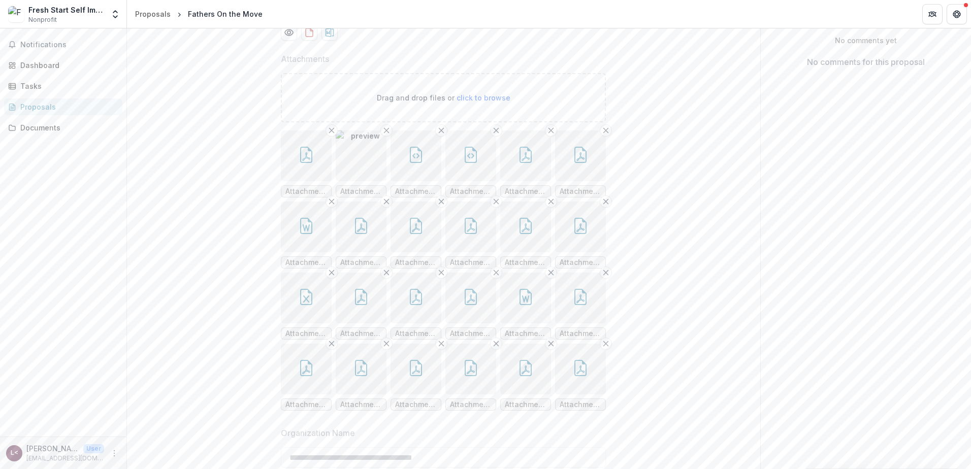
click at [428, 181] on button "button" at bounding box center [416, 156] width 51 height 51
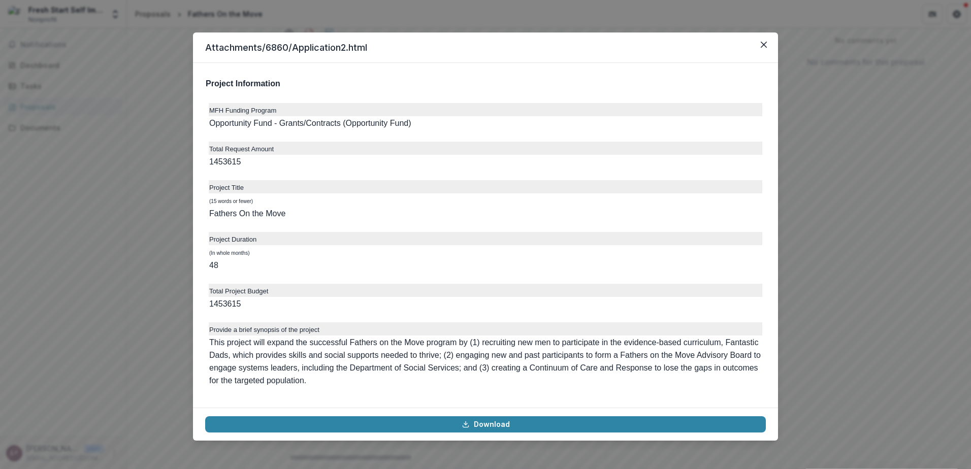
scroll to position [3048, 0]
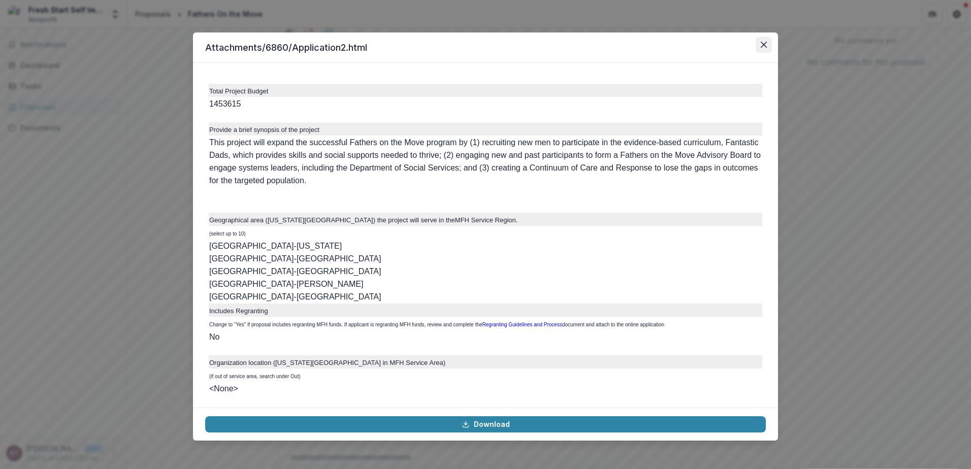
click at [762, 48] on button "Close" at bounding box center [764, 45] width 16 height 16
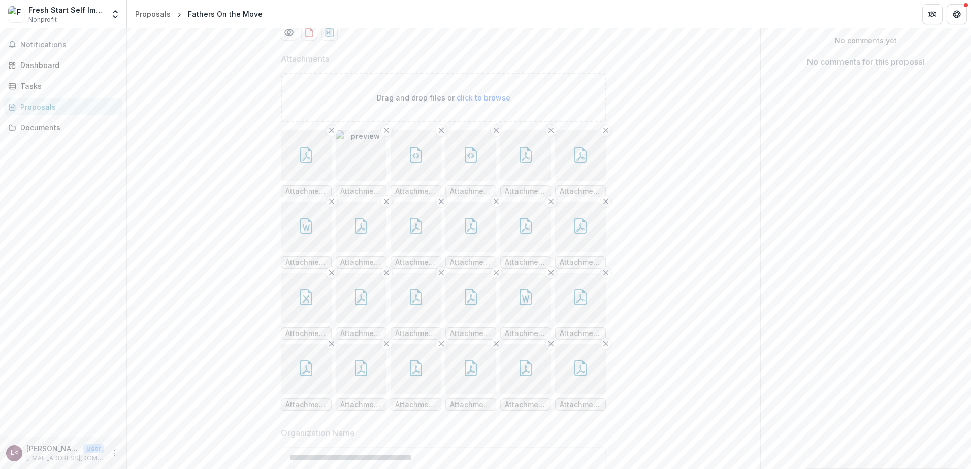
click at [472, 163] on icon "button" at bounding box center [471, 155] width 16 height 16
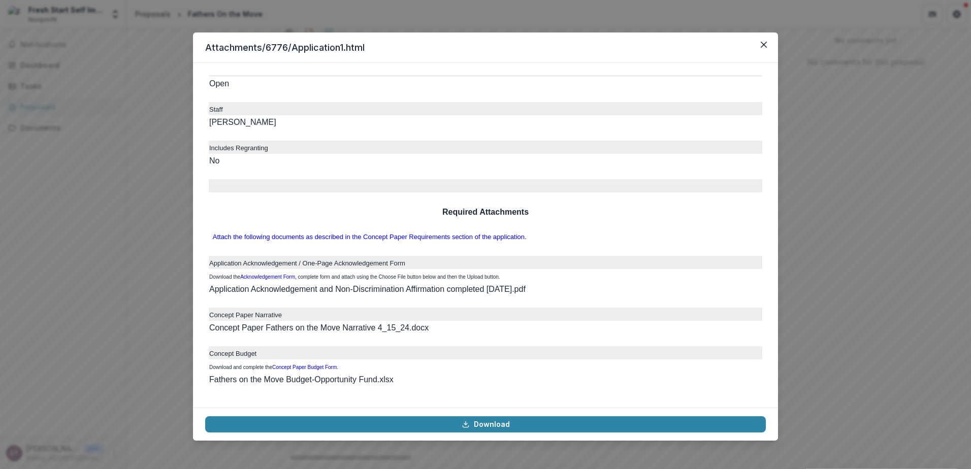
scroll to position [3032, 0]
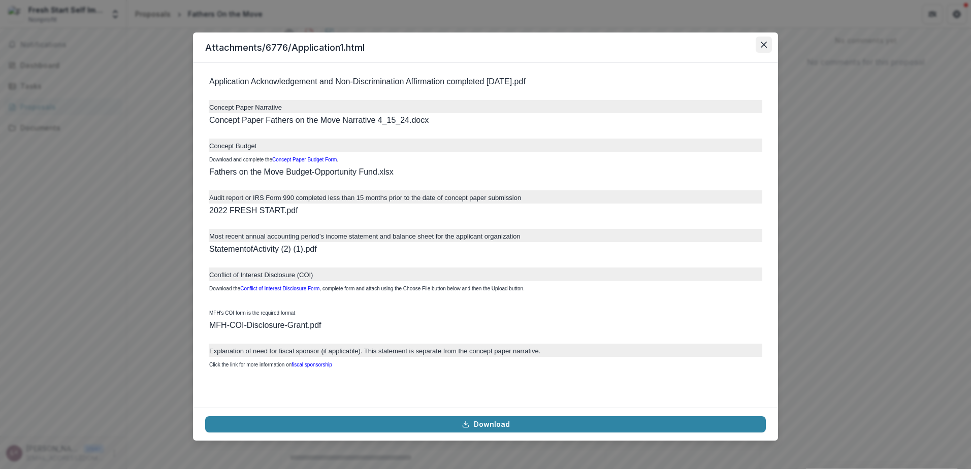
click at [765, 44] on icon "Close" at bounding box center [764, 45] width 6 height 6
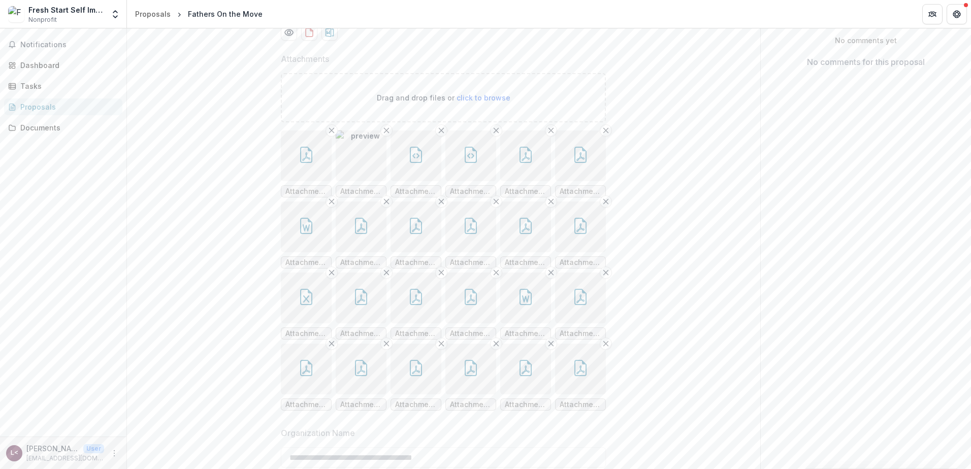
click at [465, 163] on icon "button" at bounding box center [471, 155] width 16 height 16
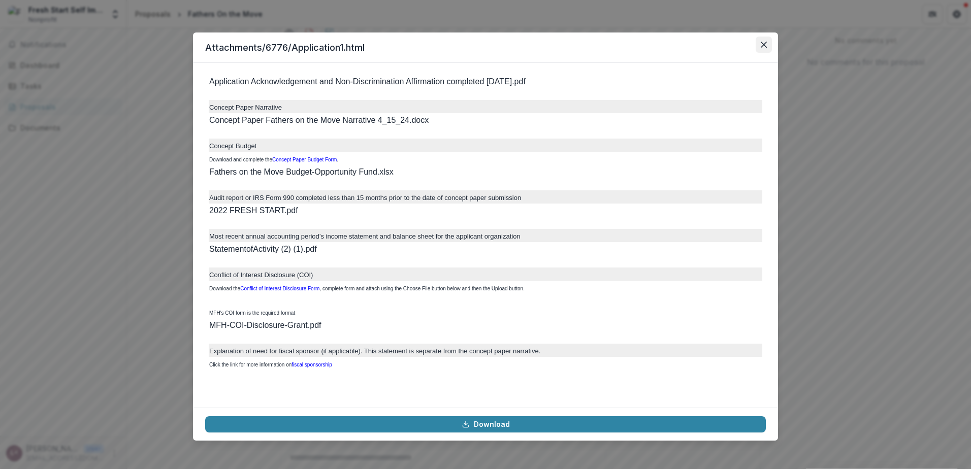
click at [764, 47] on icon "Close" at bounding box center [764, 45] width 6 height 6
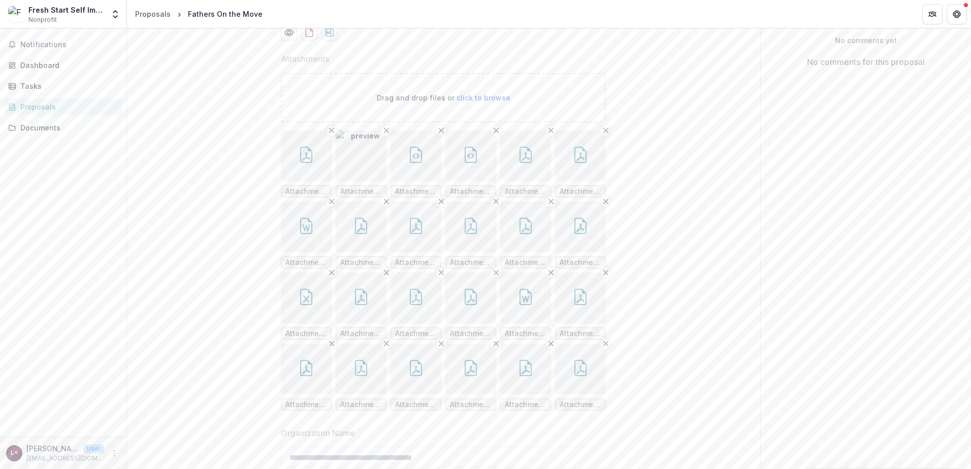
click at [472, 163] on icon "button" at bounding box center [471, 155] width 12 height 16
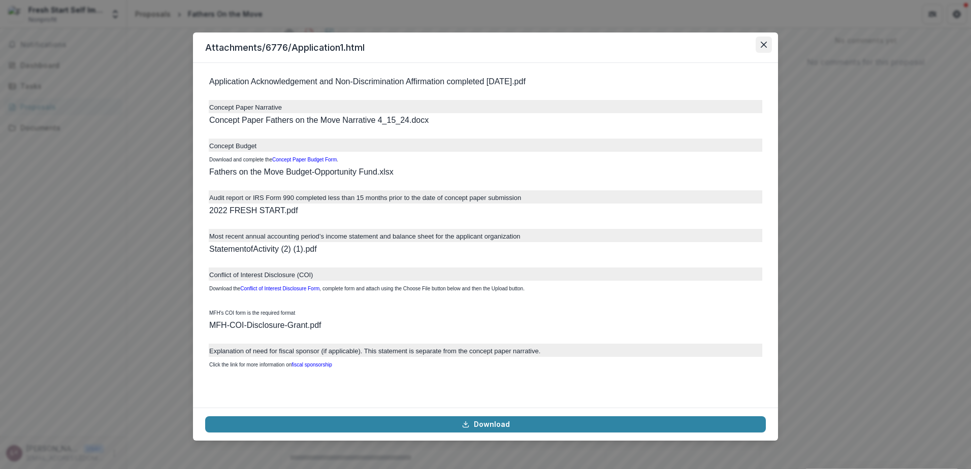
click at [768, 43] on button "Close" at bounding box center [764, 45] width 16 height 16
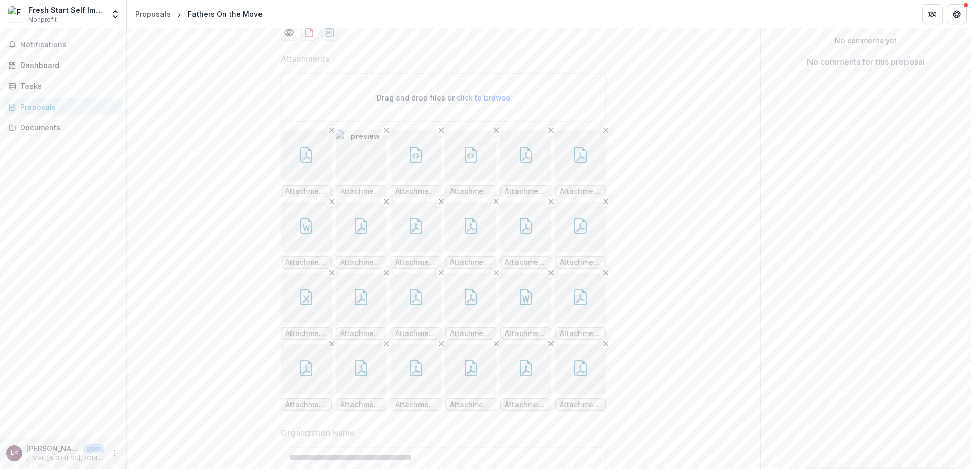
click at [523, 163] on icon "button" at bounding box center [526, 155] width 16 height 16
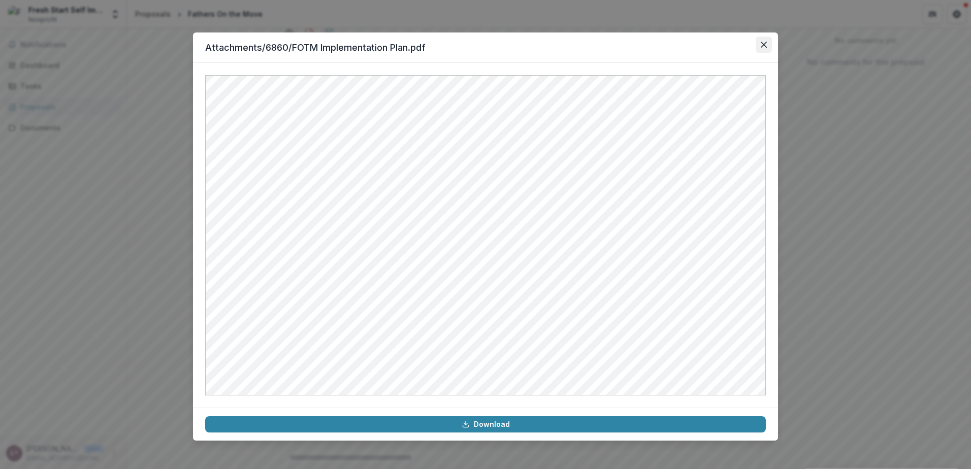
click at [765, 47] on icon "Close" at bounding box center [764, 45] width 6 height 6
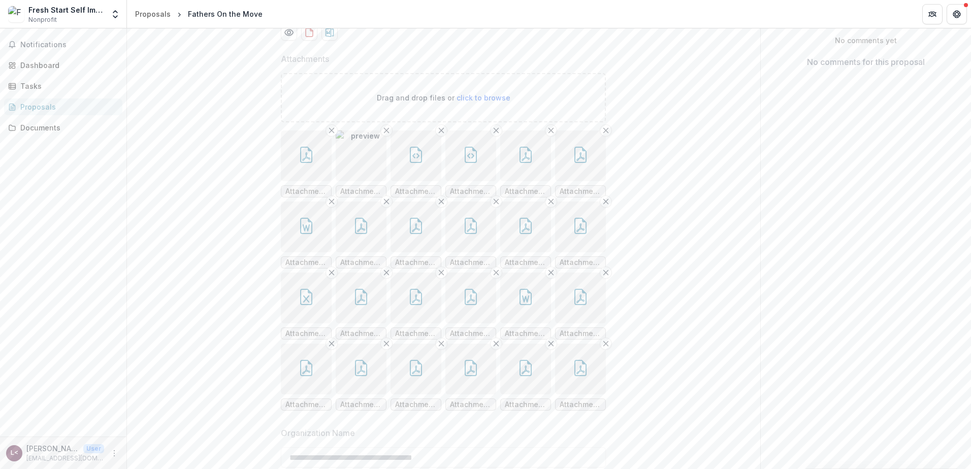
click at [295, 253] on button "button" at bounding box center [306, 227] width 51 height 51
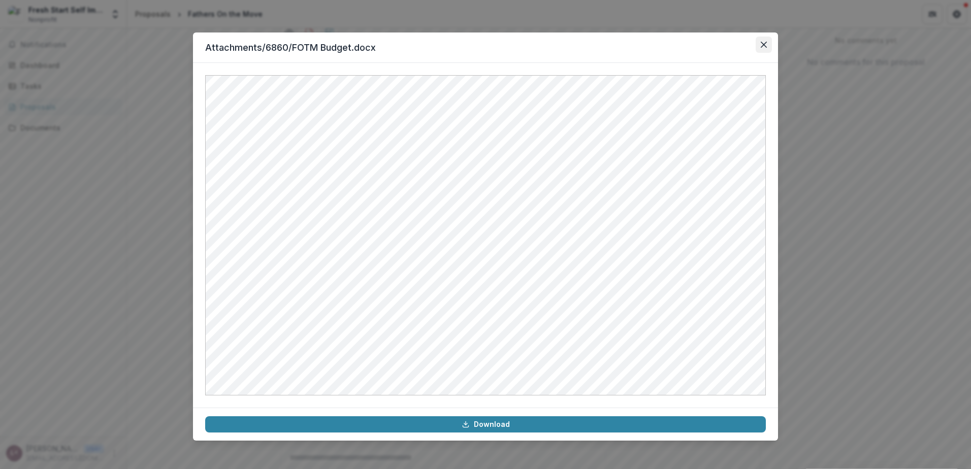
click at [762, 43] on icon "Close" at bounding box center [764, 45] width 6 height 6
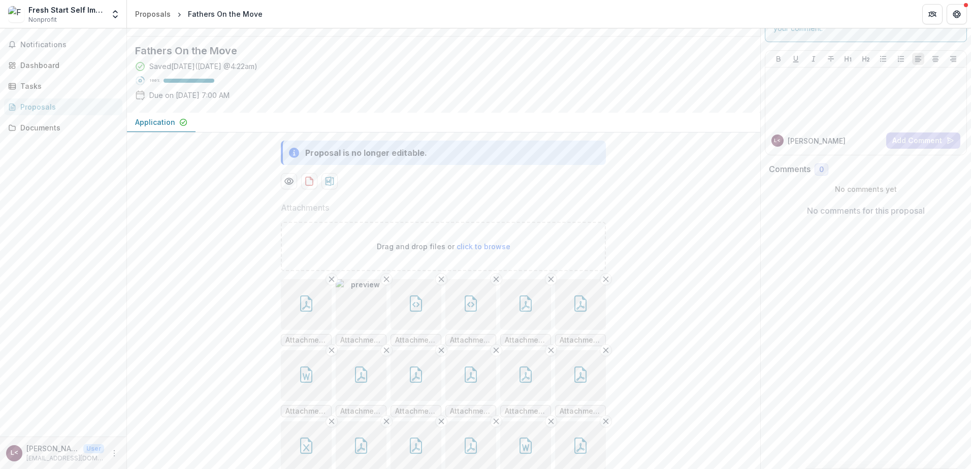
scroll to position [203, 0]
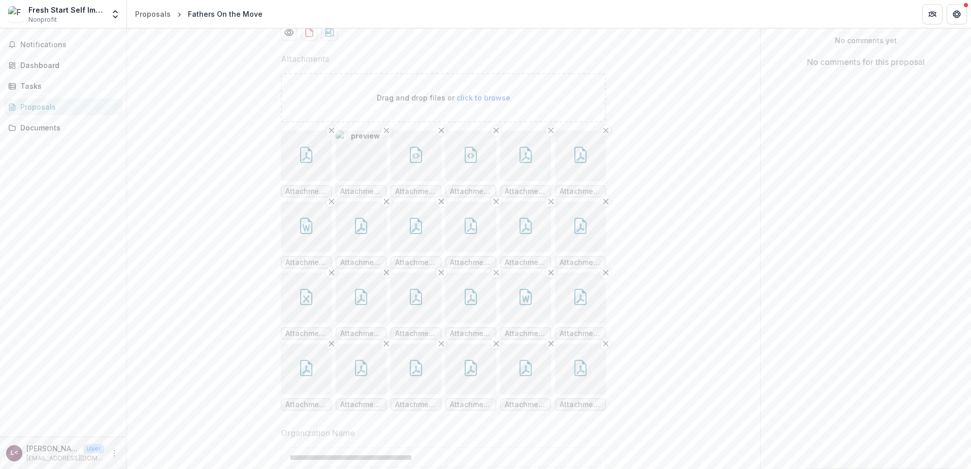
click at [413, 163] on icon "button" at bounding box center [416, 155] width 16 height 16
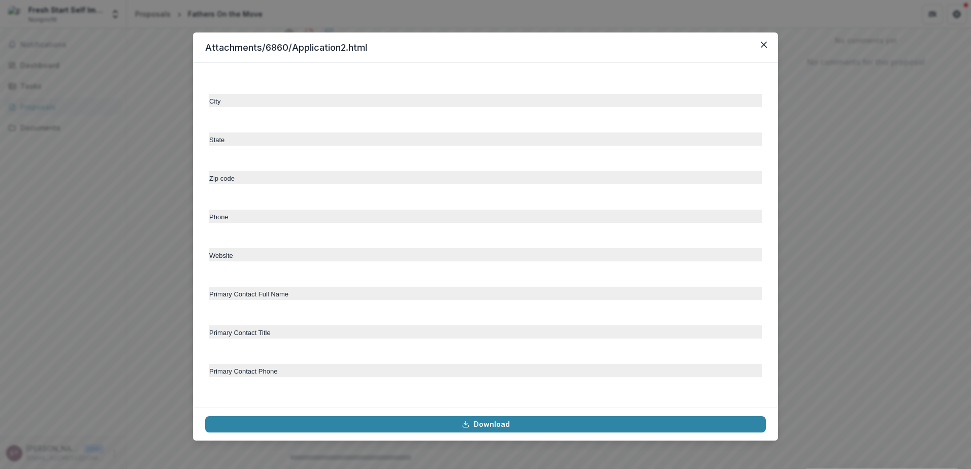
scroll to position [1931, 0]
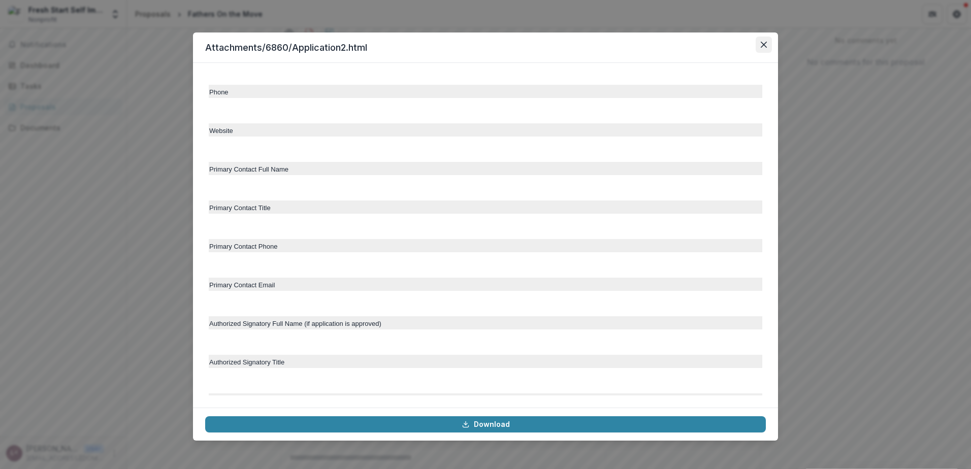
click at [762, 51] on button "Close" at bounding box center [764, 45] width 16 height 16
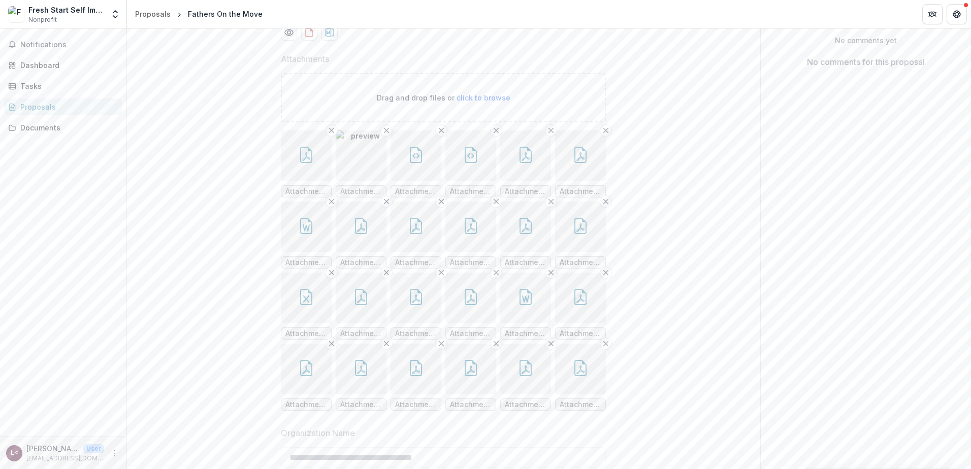
click at [471, 158] on icon "button" at bounding box center [470, 155] width 7 height 5
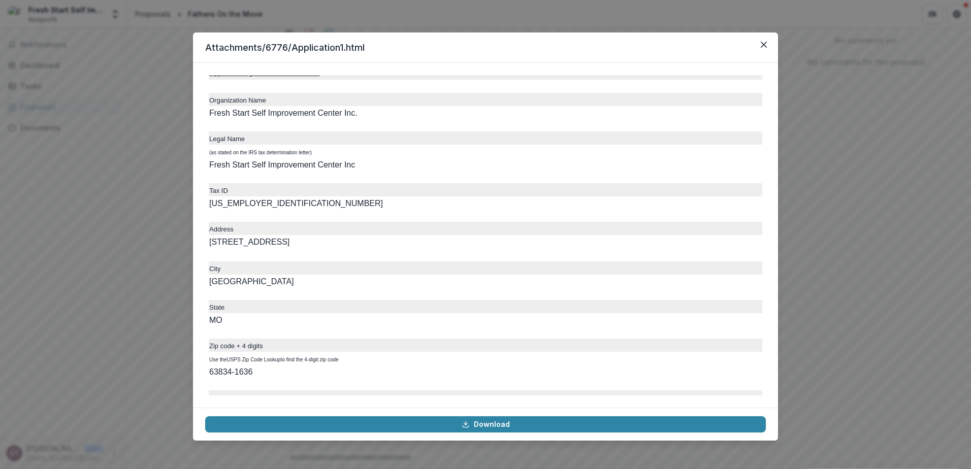
scroll to position [0, 0]
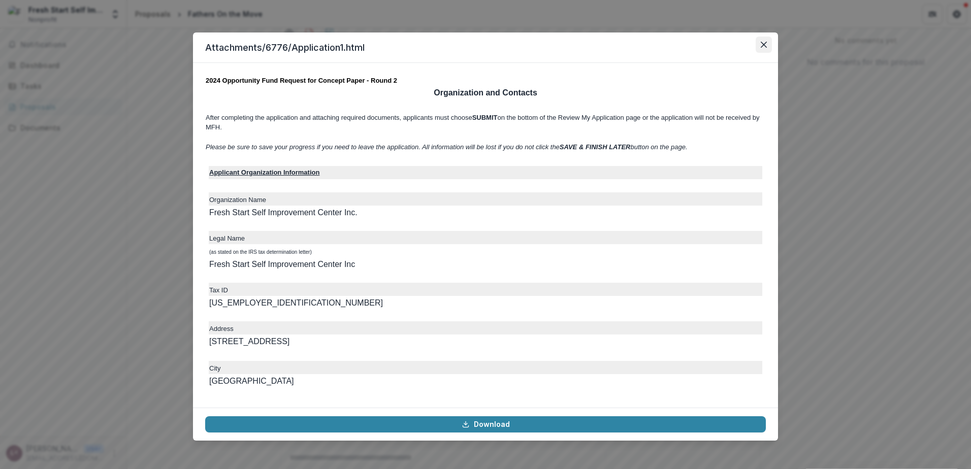
click at [765, 42] on icon "Close" at bounding box center [764, 45] width 6 height 6
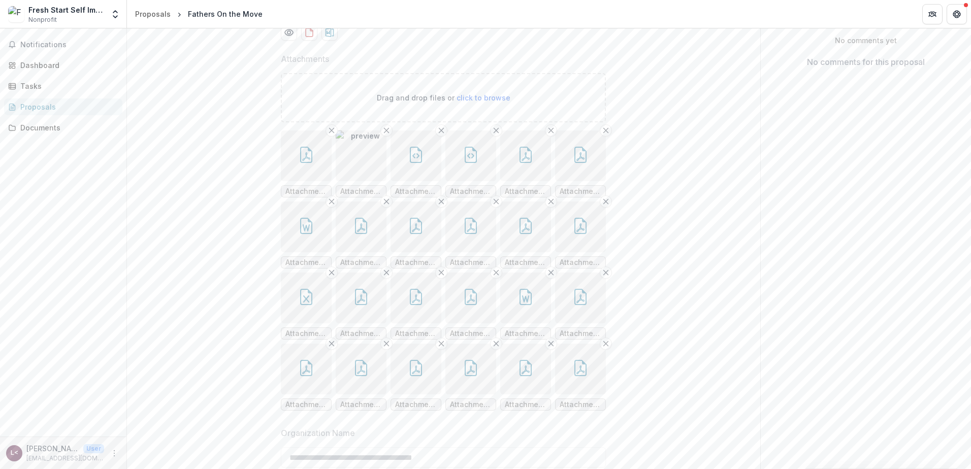
click at [485, 181] on button "button" at bounding box center [471, 156] width 51 height 51
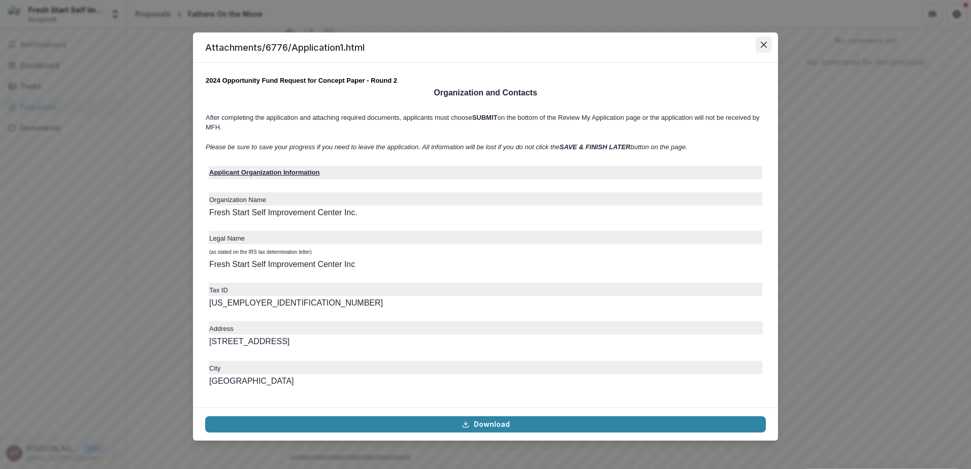
click at [759, 48] on button "Close" at bounding box center [764, 45] width 16 height 16
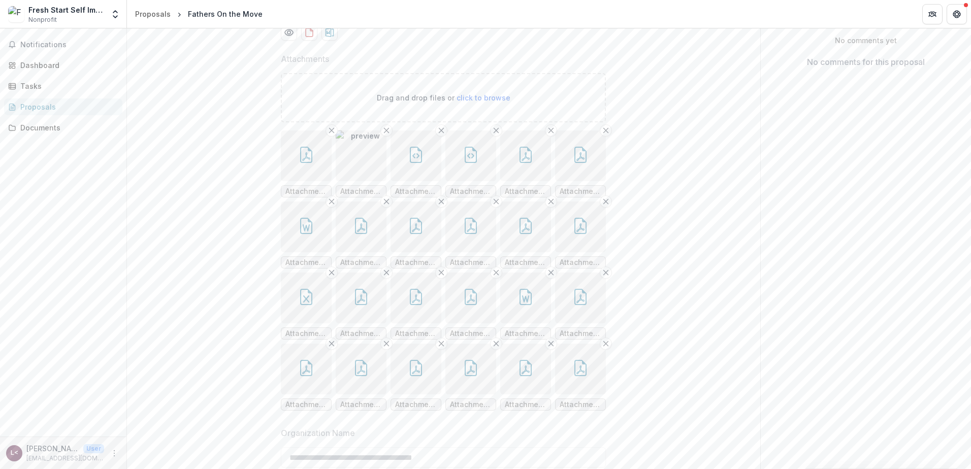
click at [523, 163] on icon "button" at bounding box center [526, 155] width 12 height 16
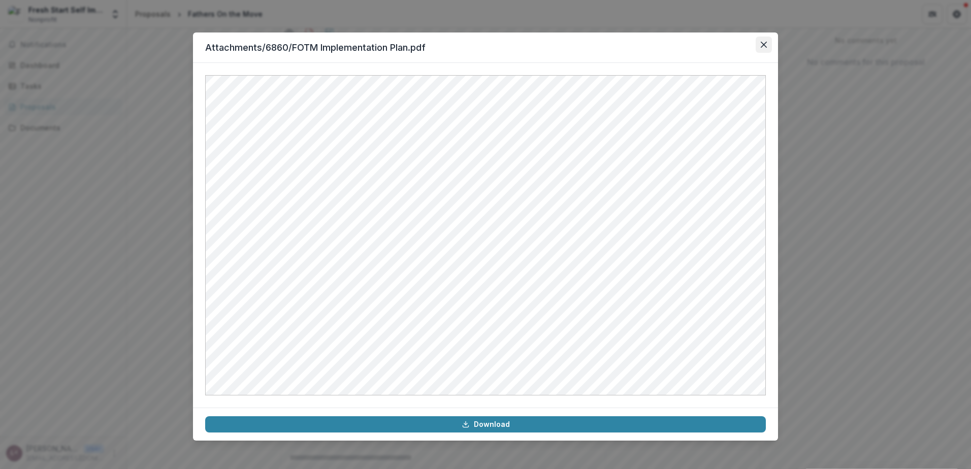
click at [764, 44] on icon "Close" at bounding box center [764, 45] width 6 height 6
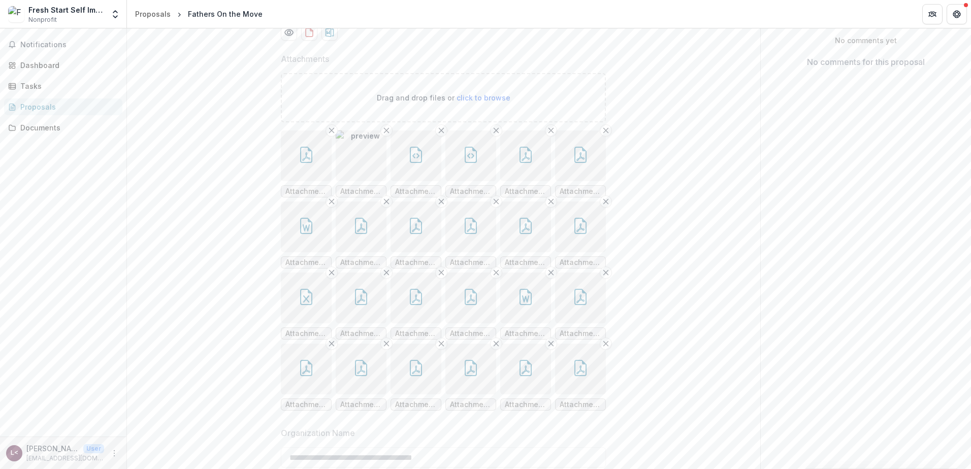
click at [432, 181] on button "button" at bounding box center [416, 156] width 51 height 51
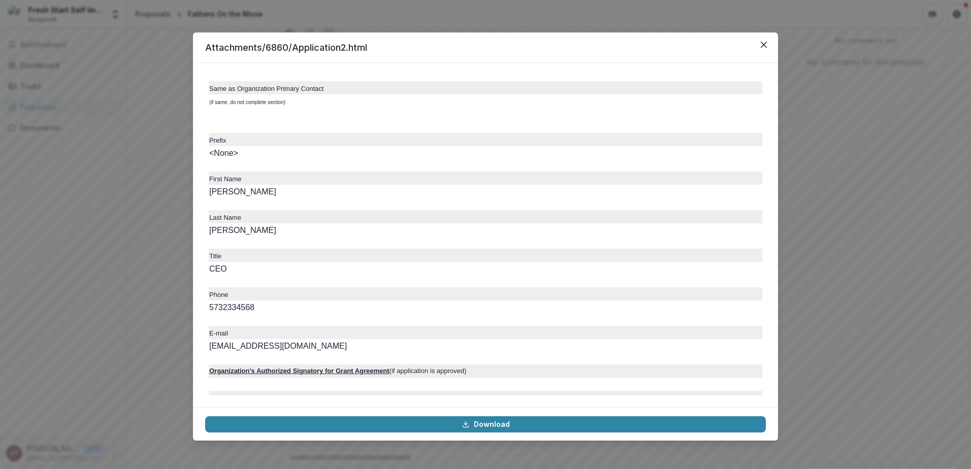
scroll to position [1219, 0]
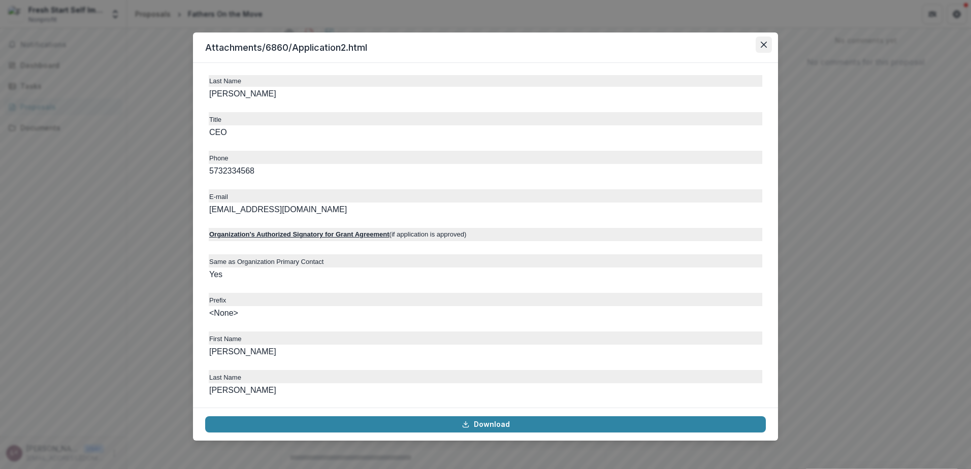
click at [766, 52] on button "Close" at bounding box center [764, 45] width 16 height 16
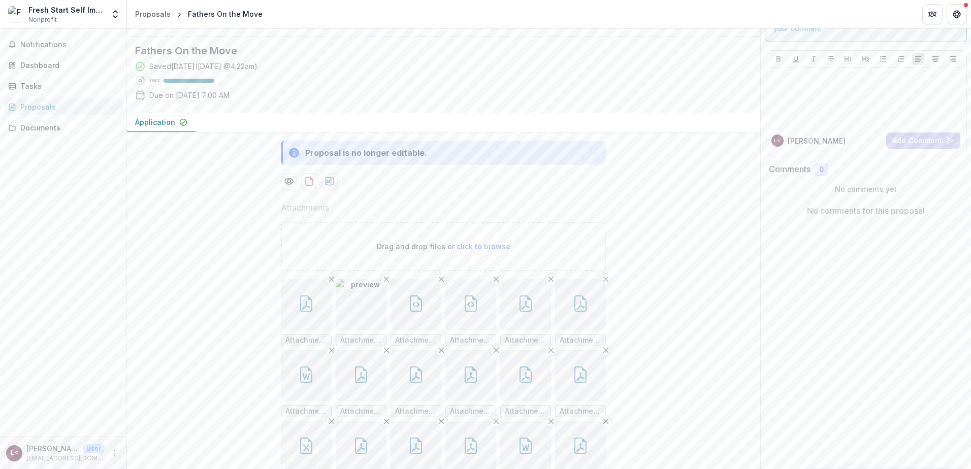
scroll to position [0, 0]
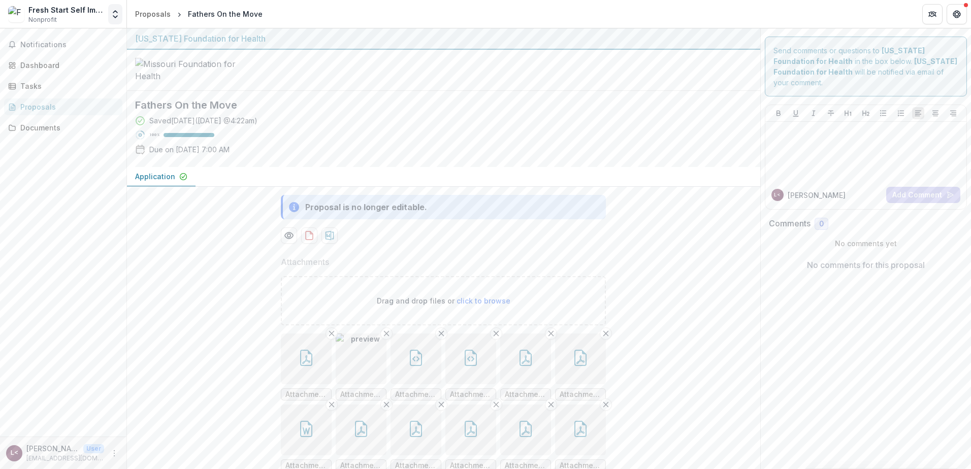
click at [116, 18] on icon "Open entity switcher" at bounding box center [115, 14] width 10 height 10
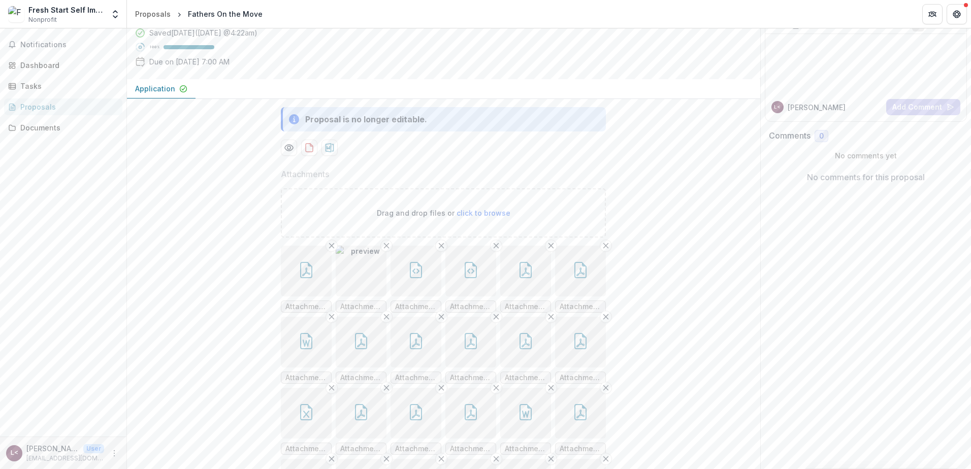
scroll to position [102, 0]
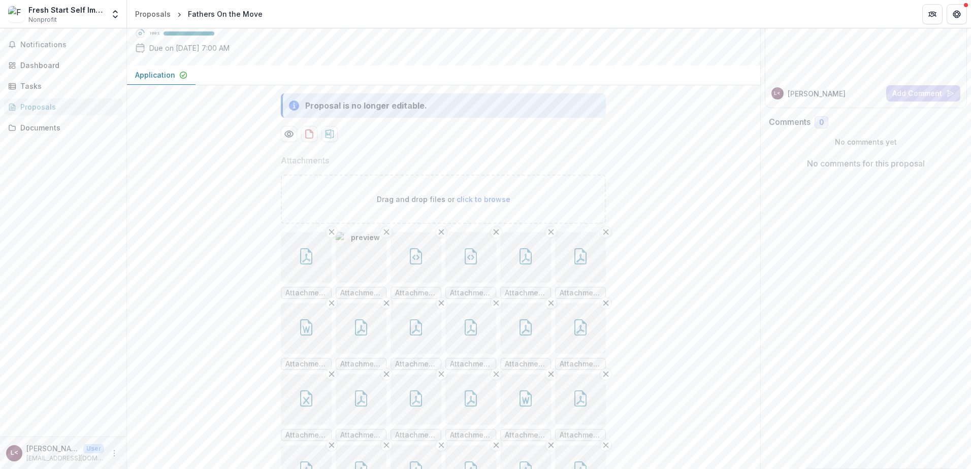
click at [433, 283] on button "button" at bounding box center [416, 257] width 51 height 51
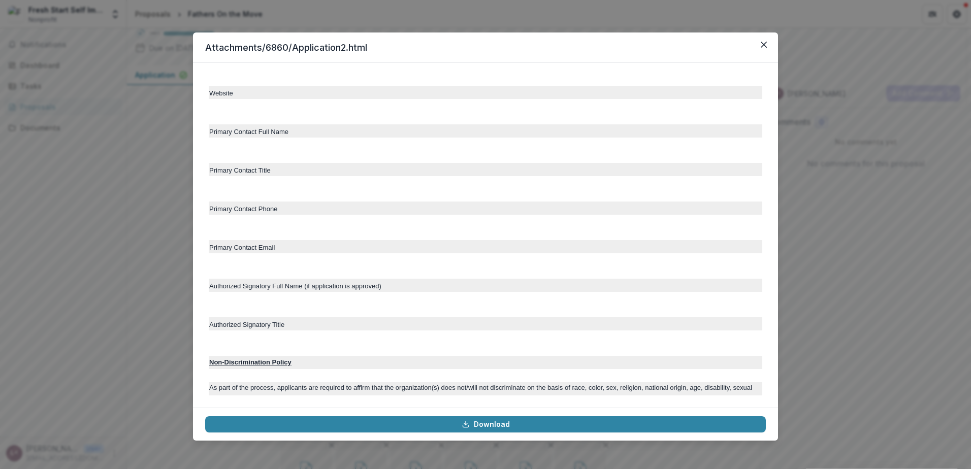
scroll to position [2083, 0]
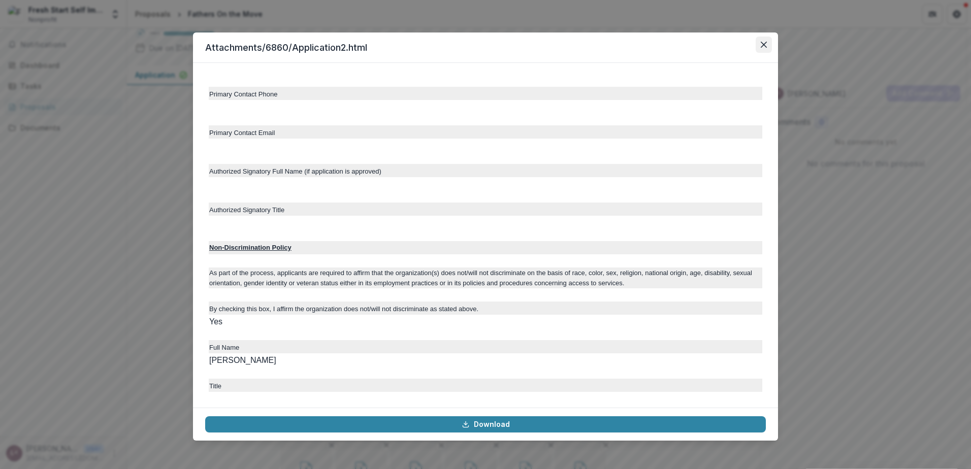
click at [762, 49] on button "Close" at bounding box center [764, 45] width 16 height 16
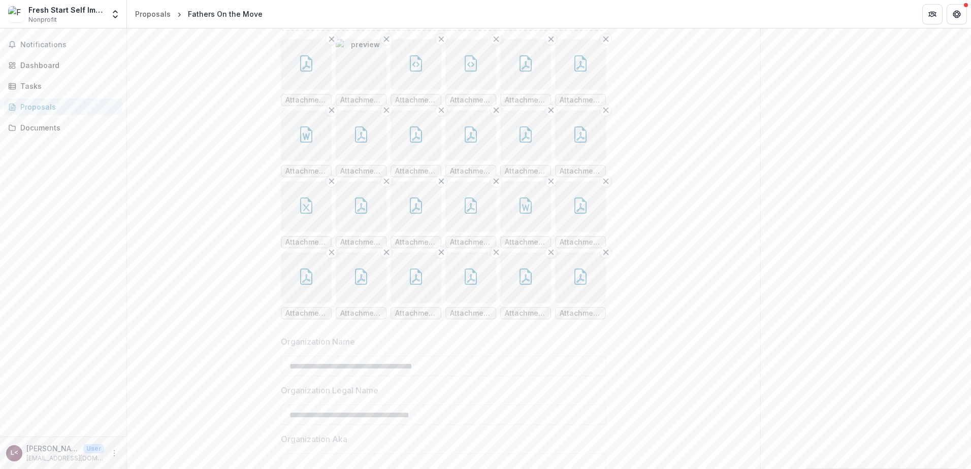
scroll to position [457, 0]
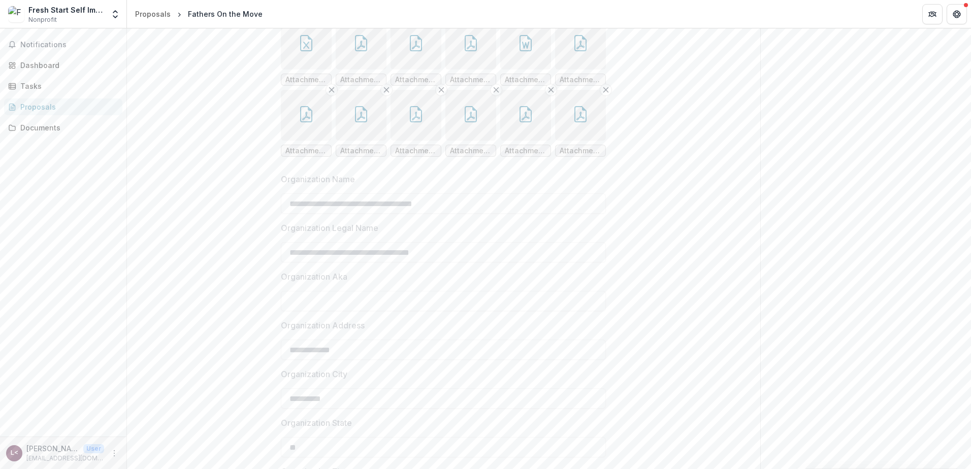
click at [586, 122] on icon "button" at bounding box center [581, 114] width 16 height 16
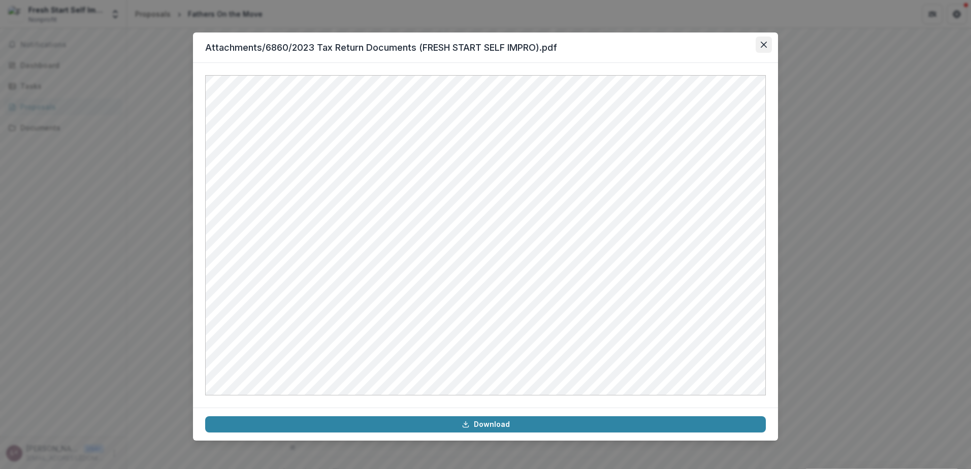
click at [756, 46] on button "Close" at bounding box center [764, 45] width 16 height 16
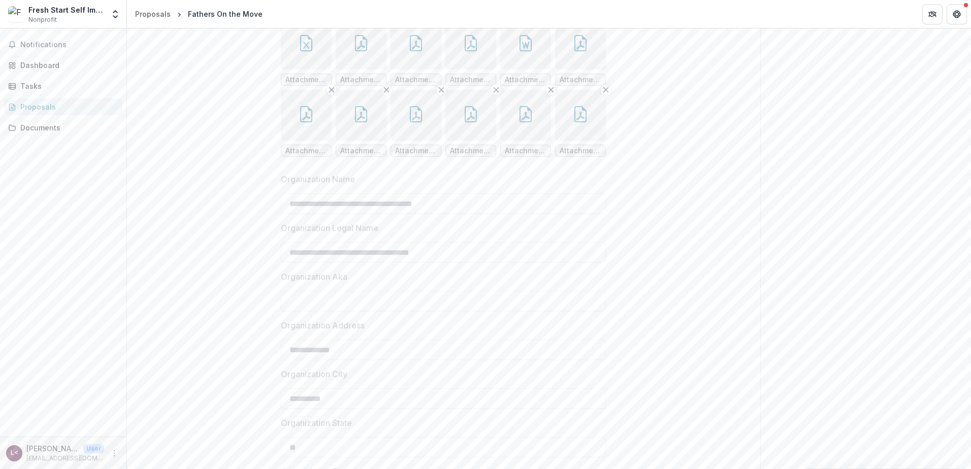
click at [518, 122] on icon "button" at bounding box center [526, 114] width 16 height 16
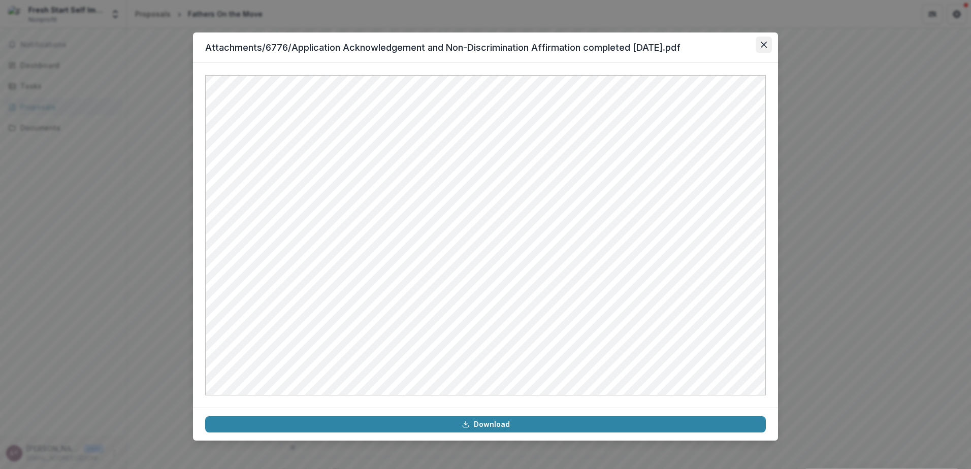
click at [759, 46] on button "Close" at bounding box center [764, 45] width 16 height 16
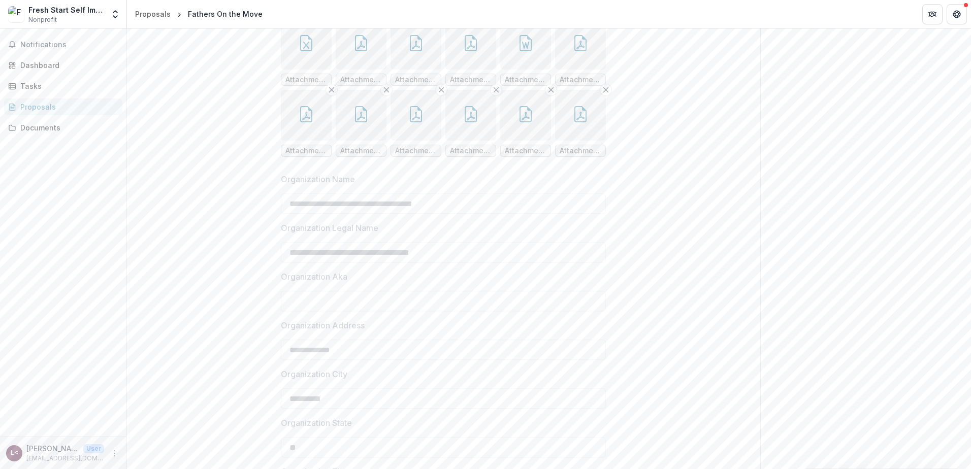
click at [415, 122] on icon "button" at bounding box center [416, 114] width 16 height 16
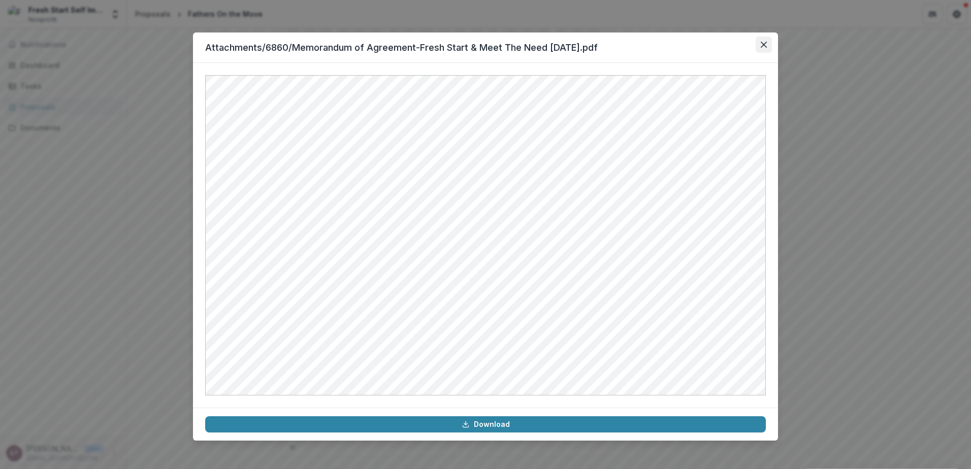
click at [764, 44] on icon "Close" at bounding box center [764, 45] width 6 height 6
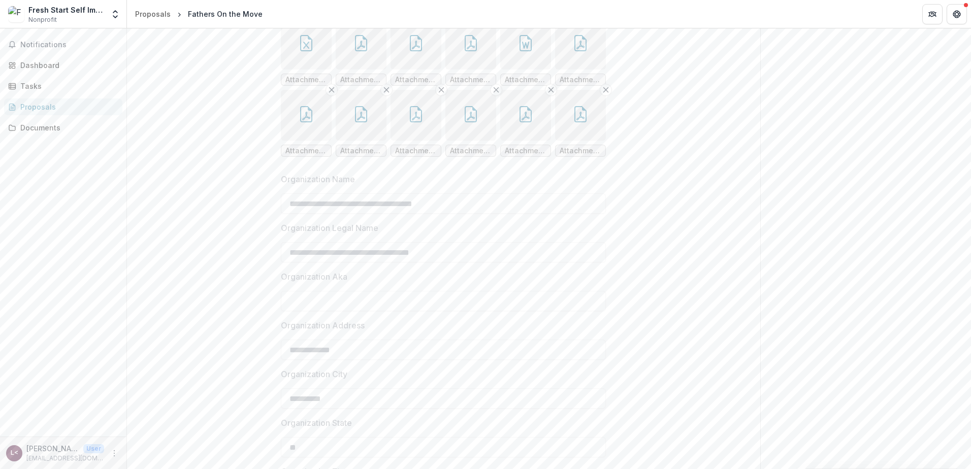
click at [353, 122] on icon "button" at bounding box center [361, 114] width 16 height 16
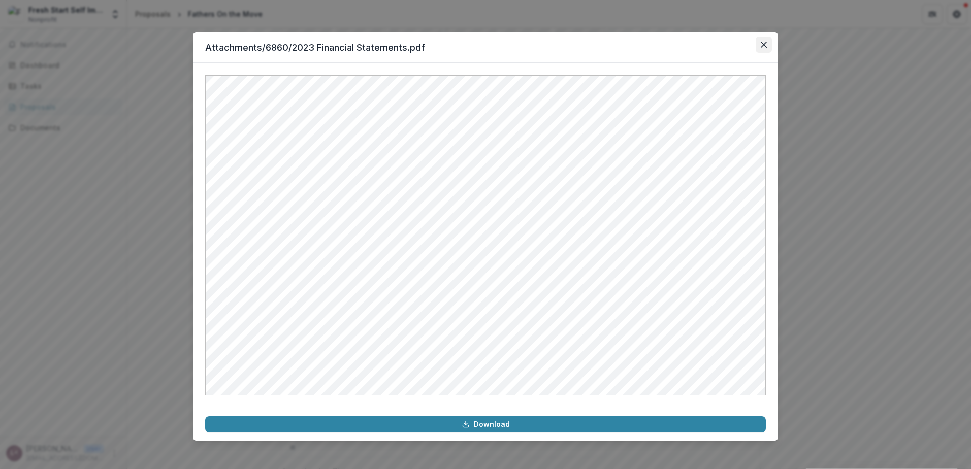
click at [771, 46] on button "Close" at bounding box center [764, 45] width 16 height 16
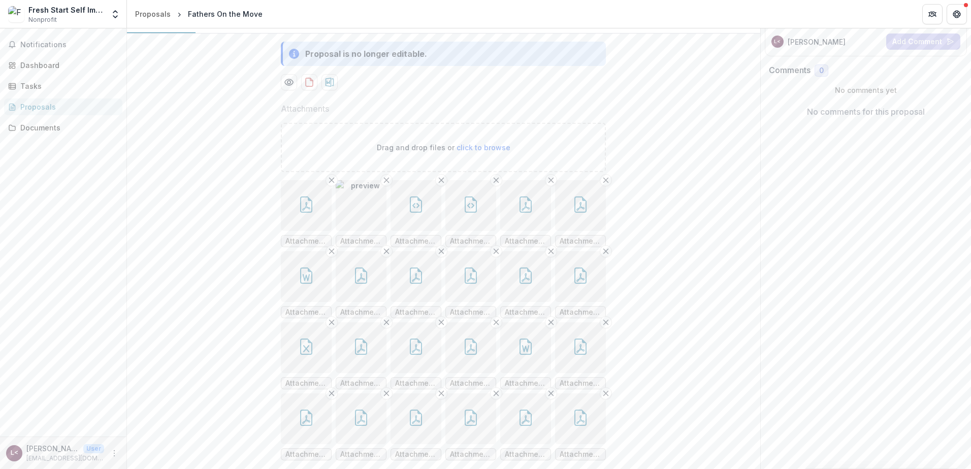
scroll to position [305, 0]
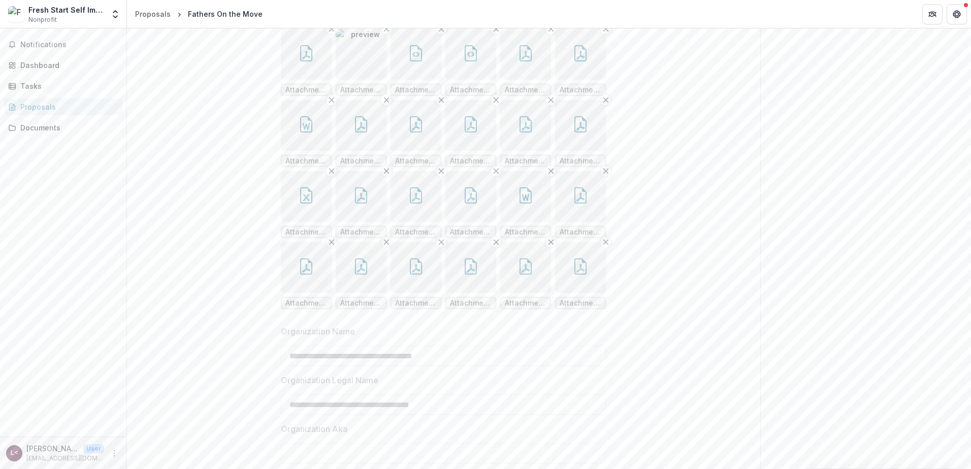
click at [408, 61] on icon "button" at bounding box center [416, 53] width 16 height 16
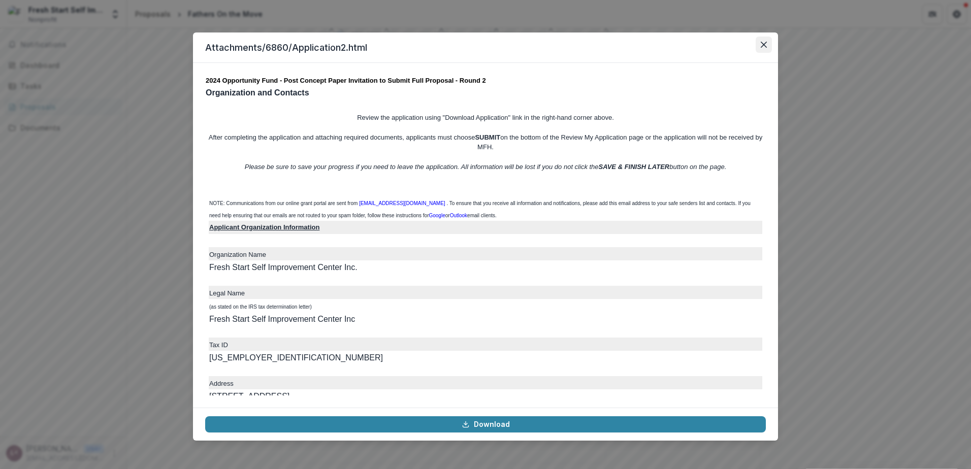
click at [761, 46] on button "Close" at bounding box center [764, 45] width 16 height 16
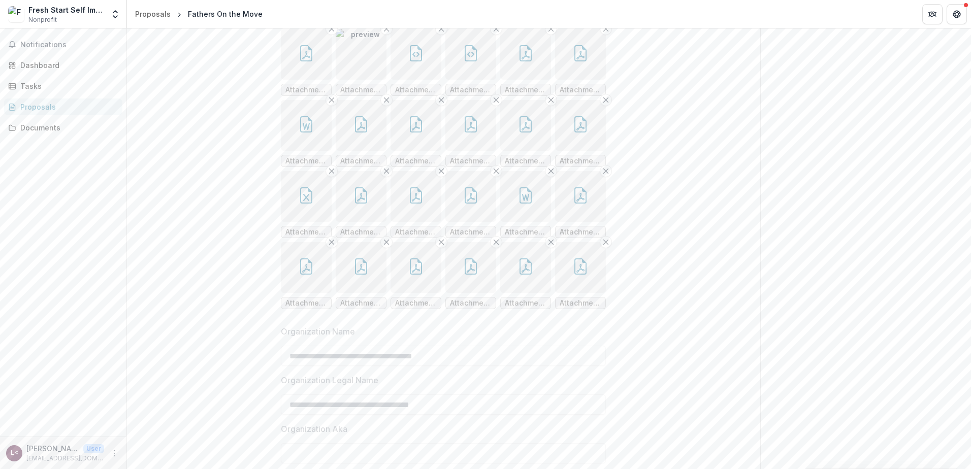
click at [303, 61] on icon "button" at bounding box center [306, 53] width 16 height 16
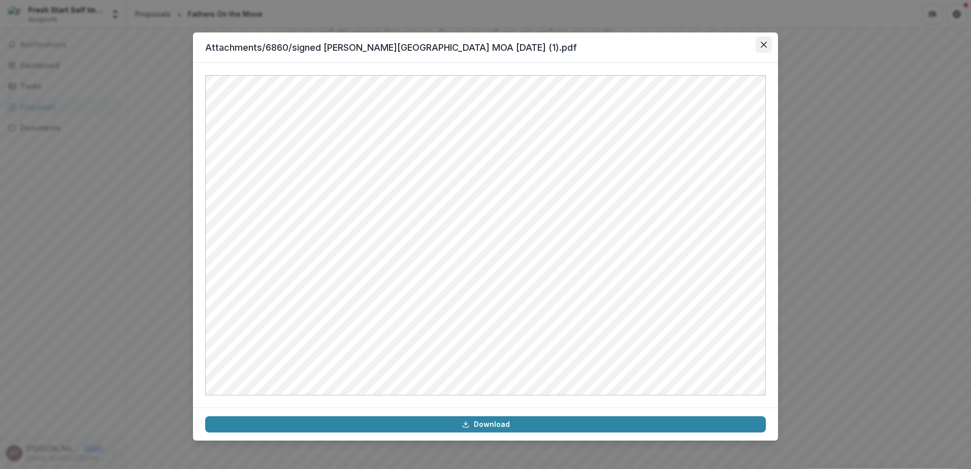
click at [760, 45] on button "Close" at bounding box center [764, 45] width 16 height 16
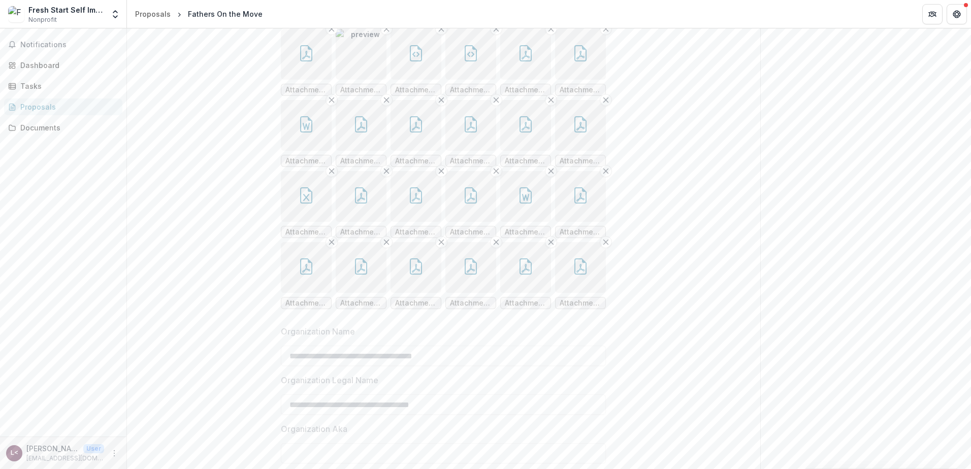
click at [361, 80] on img "button" at bounding box center [361, 54] width 51 height 51
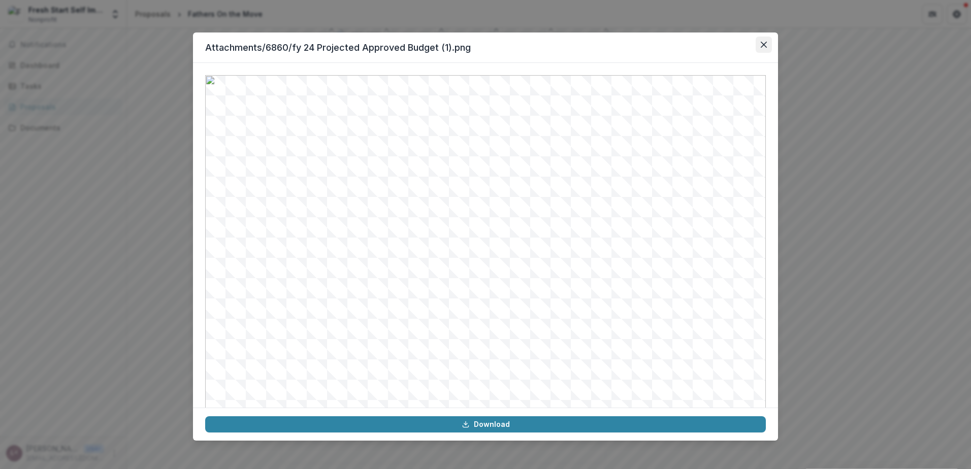
click at [763, 47] on icon "Close" at bounding box center [764, 45] width 6 height 6
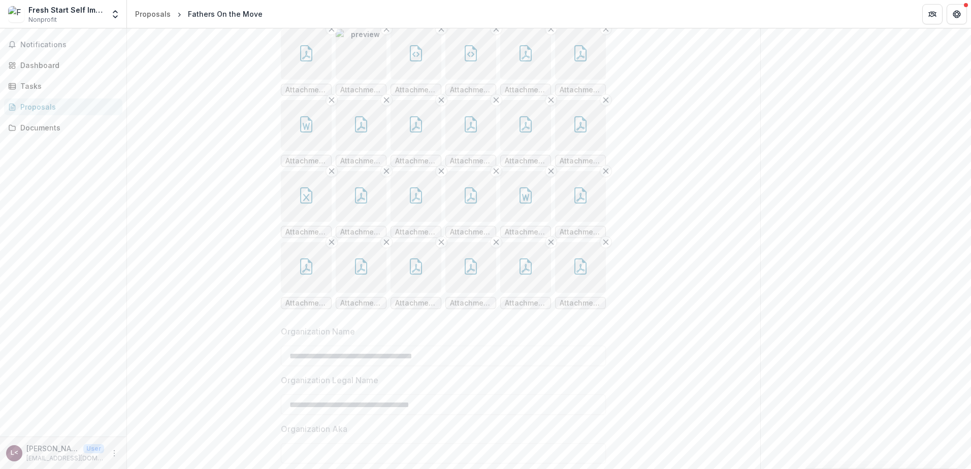
click at [429, 80] on button "button" at bounding box center [416, 54] width 51 height 51
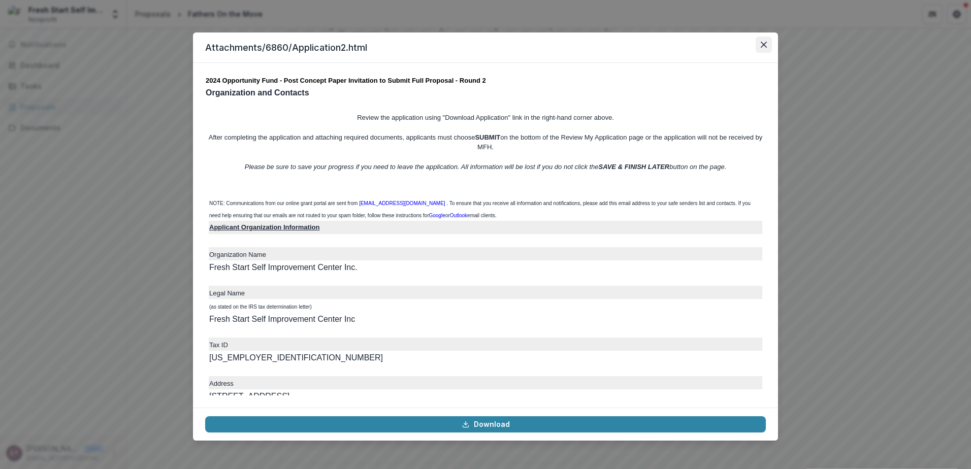
click at [770, 43] on button "Close" at bounding box center [764, 45] width 16 height 16
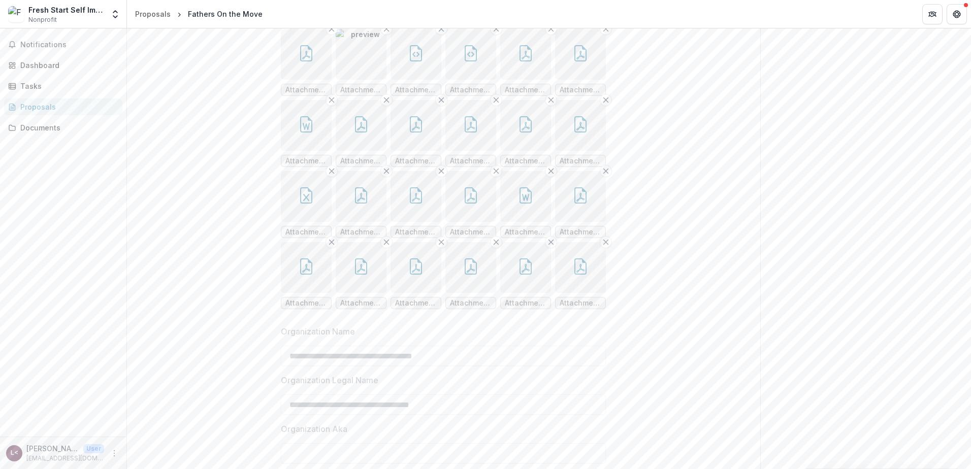
click at [414, 61] on icon "button" at bounding box center [416, 53] width 16 height 16
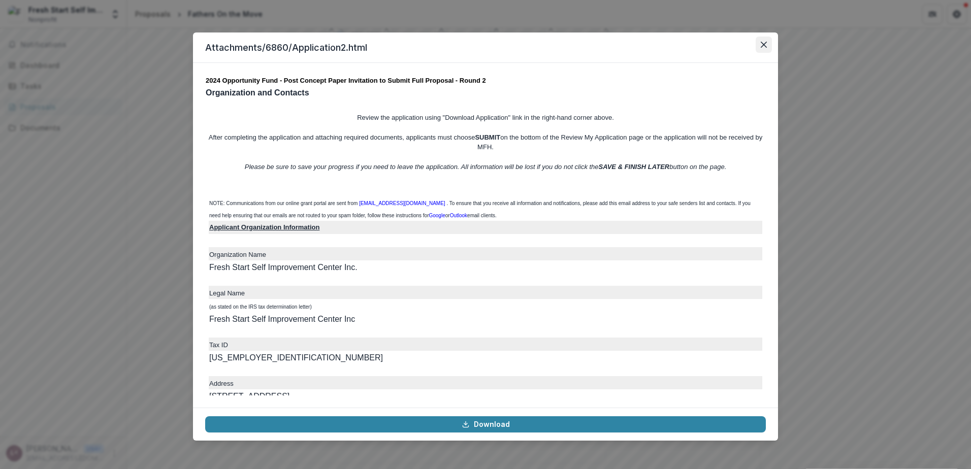
click at [764, 47] on icon "Close" at bounding box center [764, 45] width 6 height 6
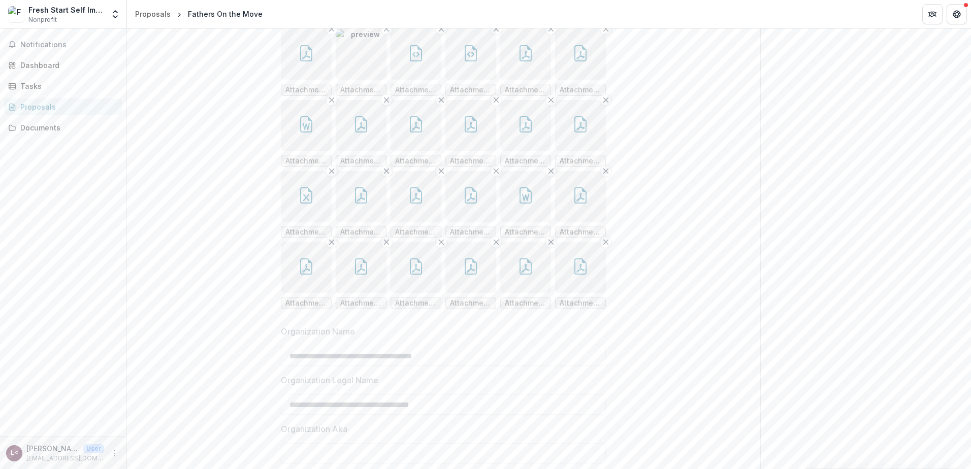
click at [485, 80] on button "button" at bounding box center [471, 54] width 51 height 51
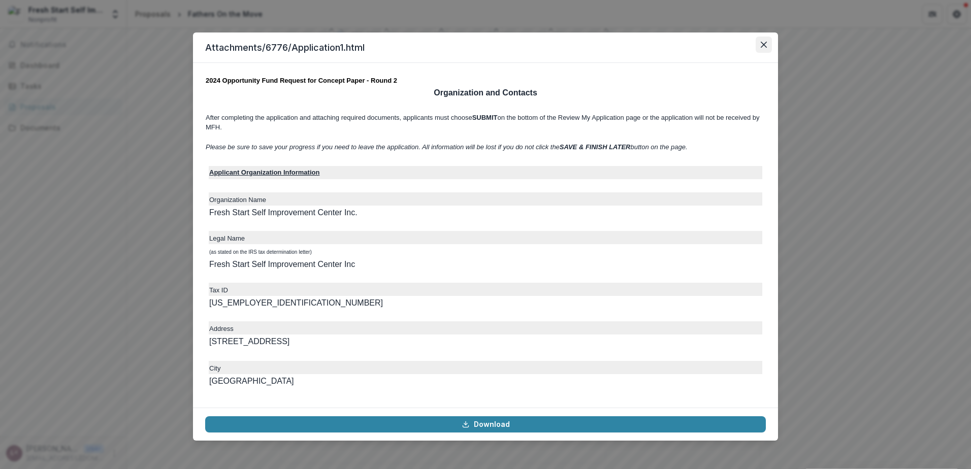
click at [765, 42] on icon "Close" at bounding box center [764, 45] width 6 height 6
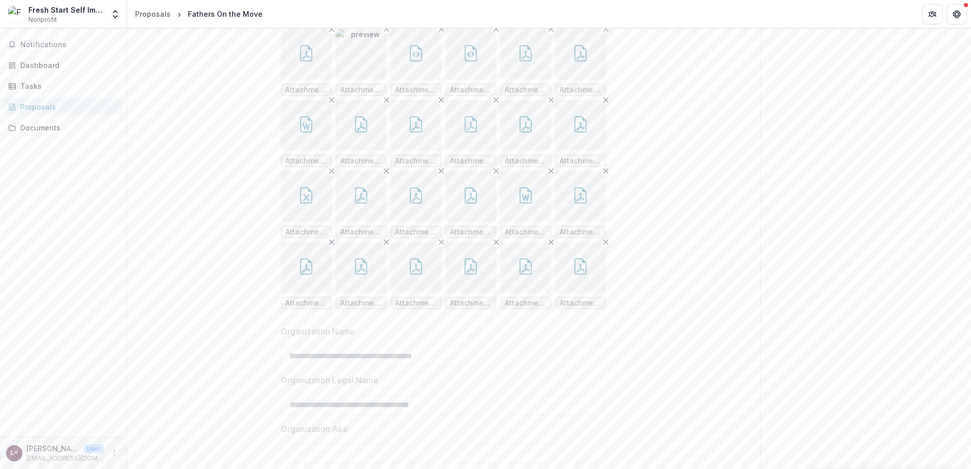
click at [461, 80] on button "button" at bounding box center [471, 54] width 51 height 51
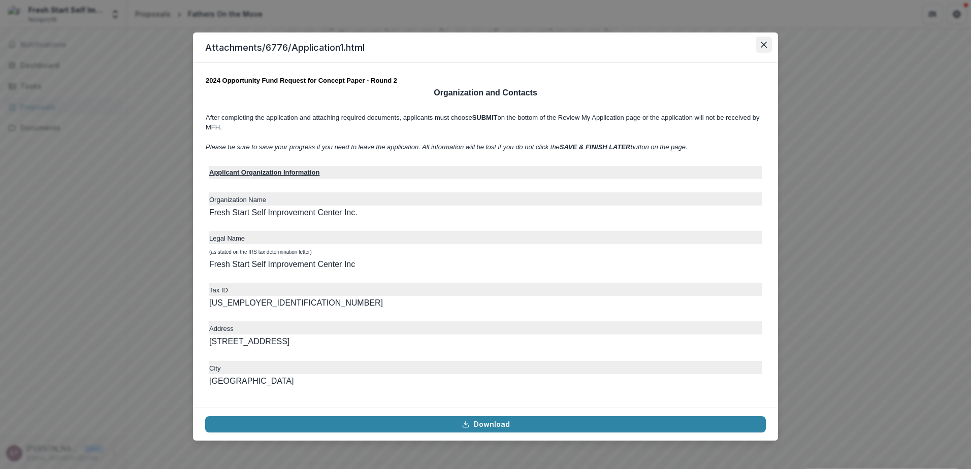
click at [759, 40] on button "Close" at bounding box center [764, 45] width 16 height 16
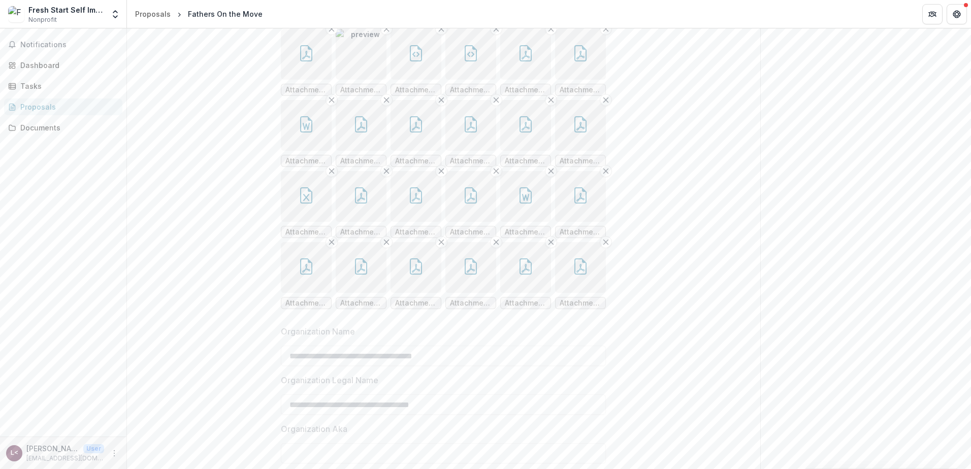
click at [542, 80] on button "button" at bounding box center [525, 54] width 51 height 51
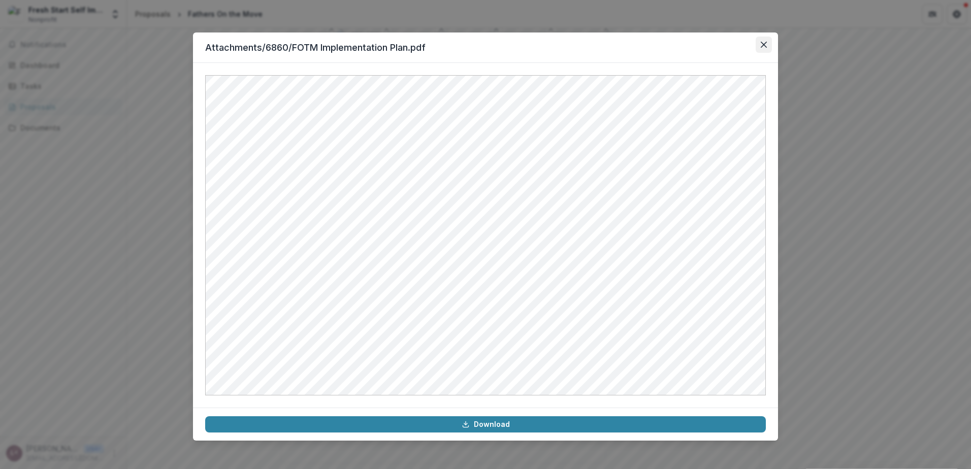
click at [764, 44] on icon "Close" at bounding box center [764, 45] width 6 height 6
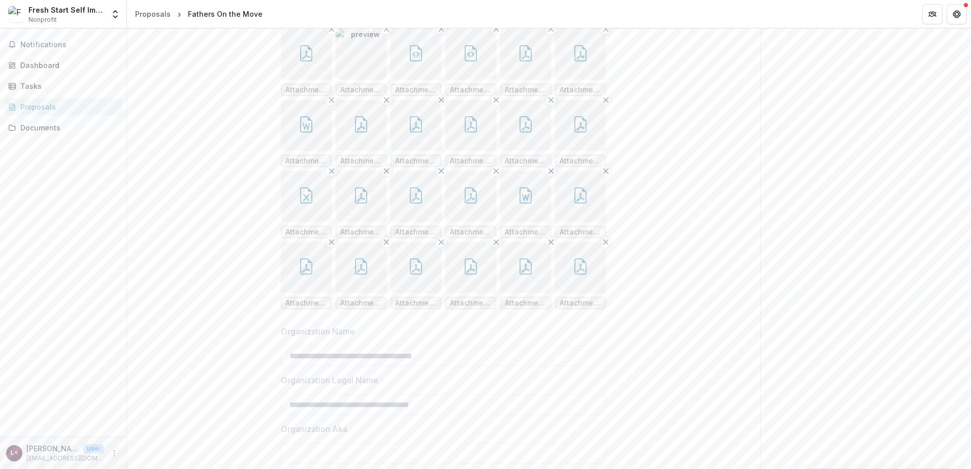
click at [585, 61] on icon "button" at bounding box center [581, 53] width 12 height 16
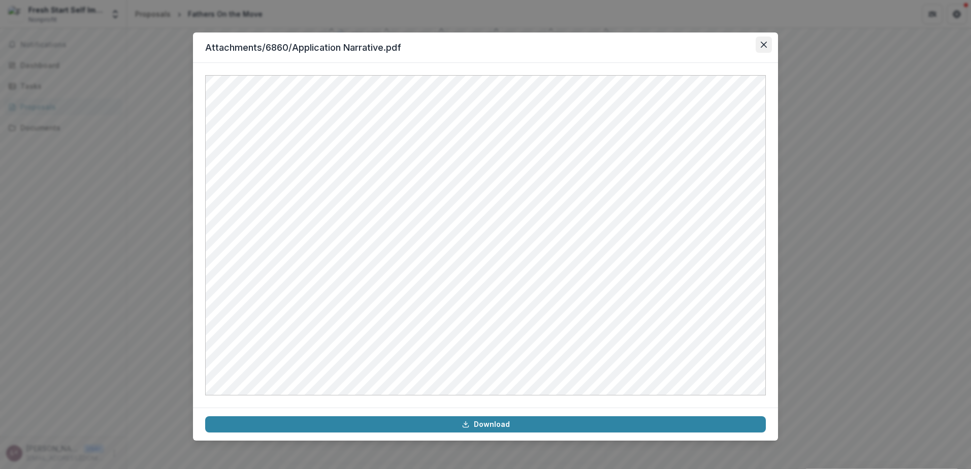
click at [761, 47] on icon "Close" at bounding box center [764, 45] width 6 height 6
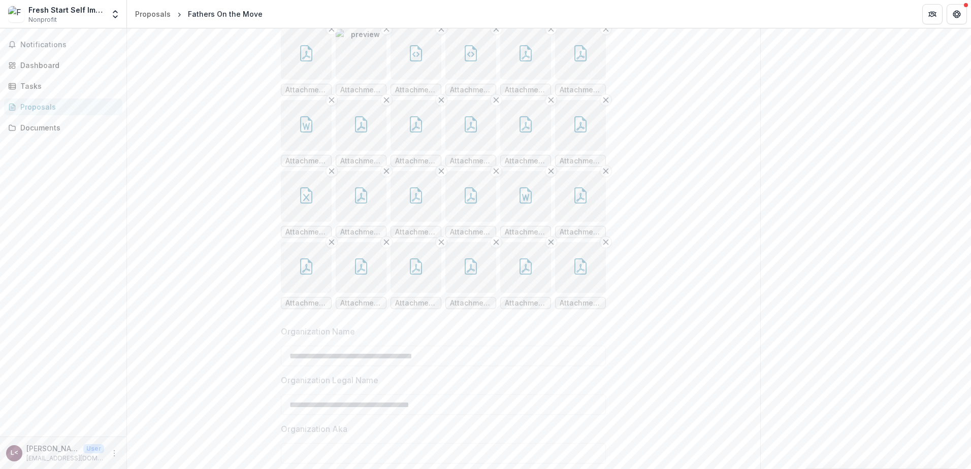
click at [314, 151] on button "button" at bounding box center [306, 125] width 51 height 51
